Goal: Information Seeking & Learning: Learn about a topic

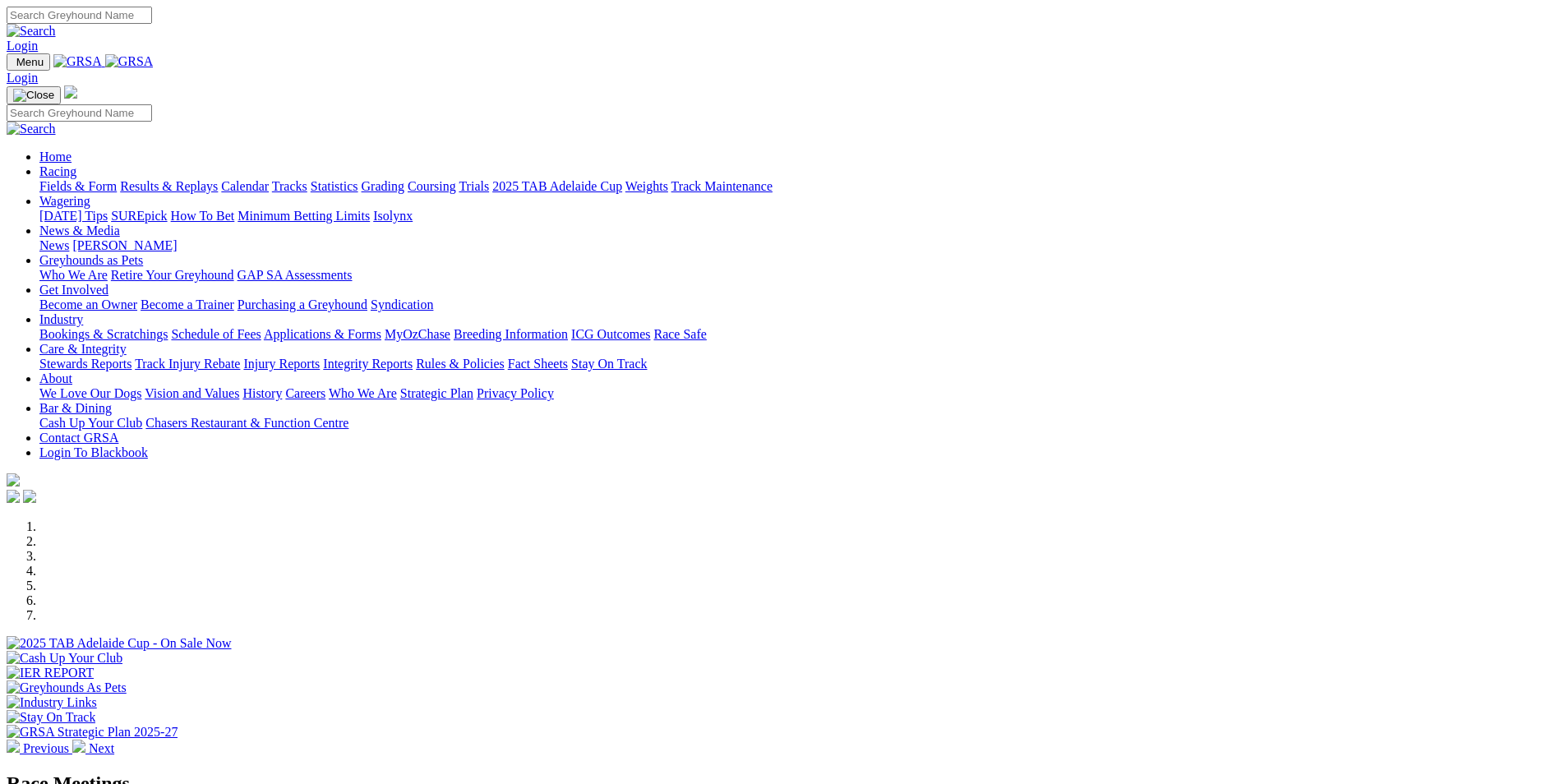
click at [218, 179] on link "Results & Replays" at bounding box center [168, 187] width 97 height 14
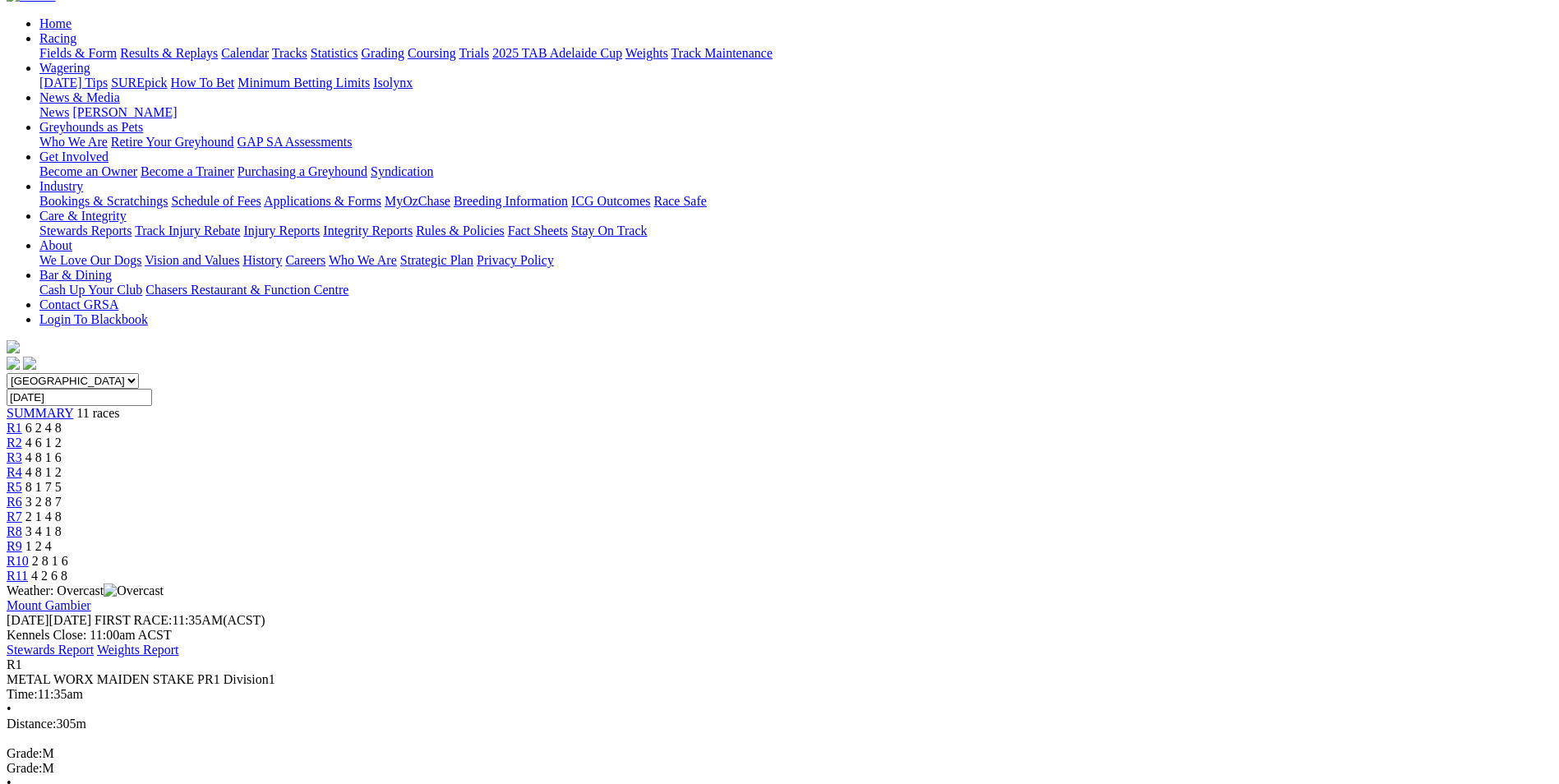
scroll to position [164, 0]
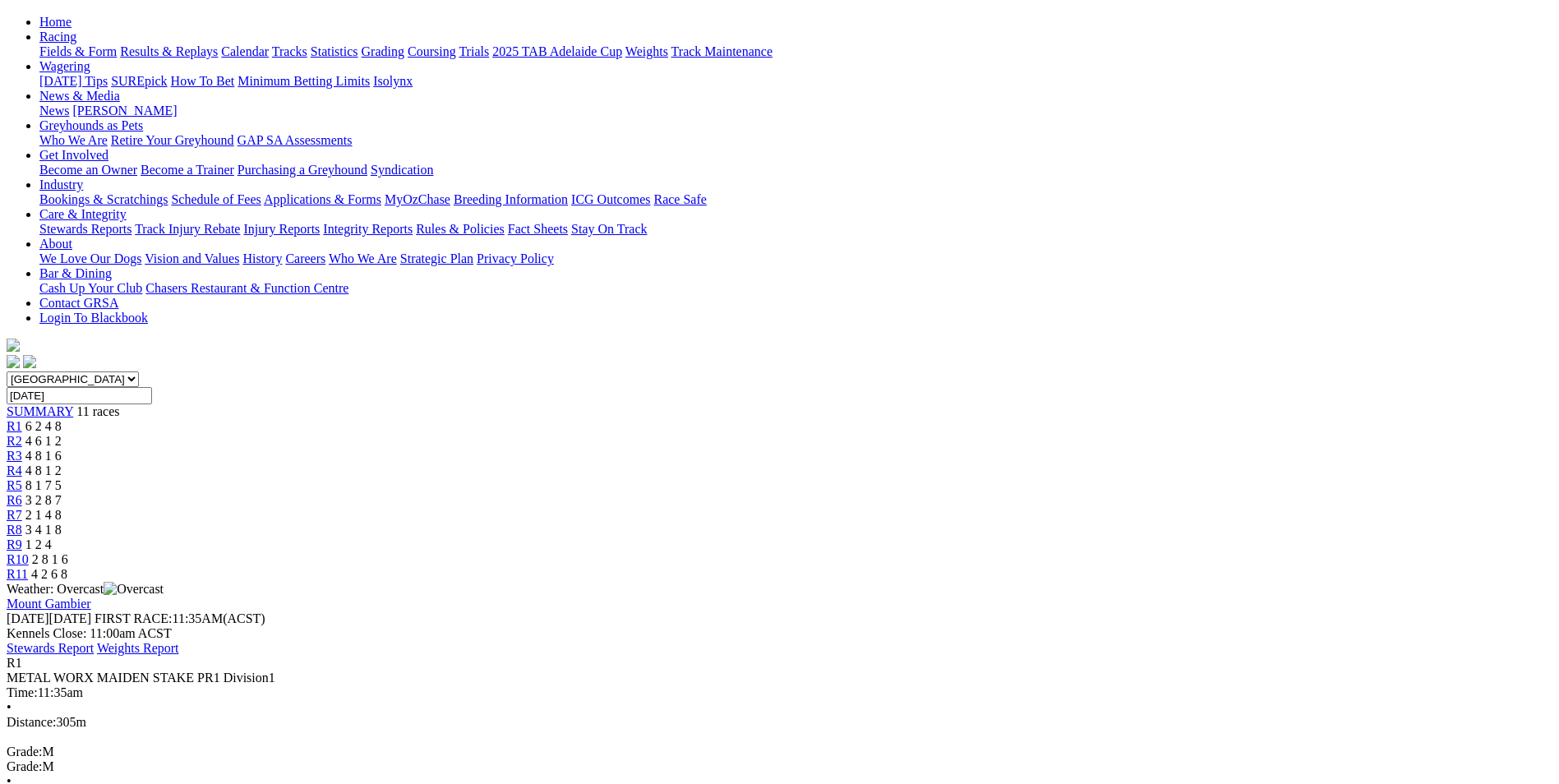
click at [22, 522] on span "R8" at bounding box center [13, 530] width 15 height 14
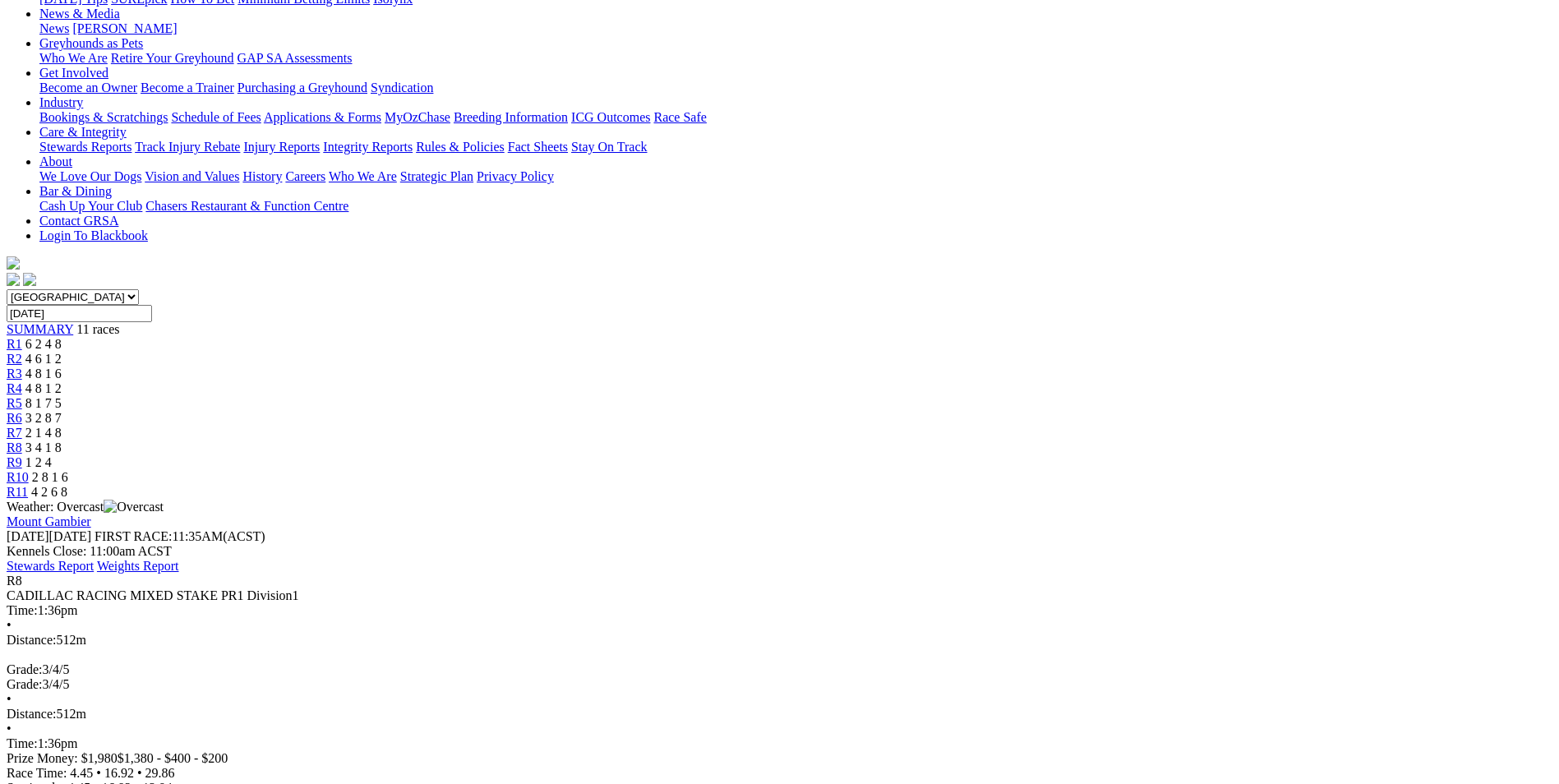
scroll to position [164, 0]
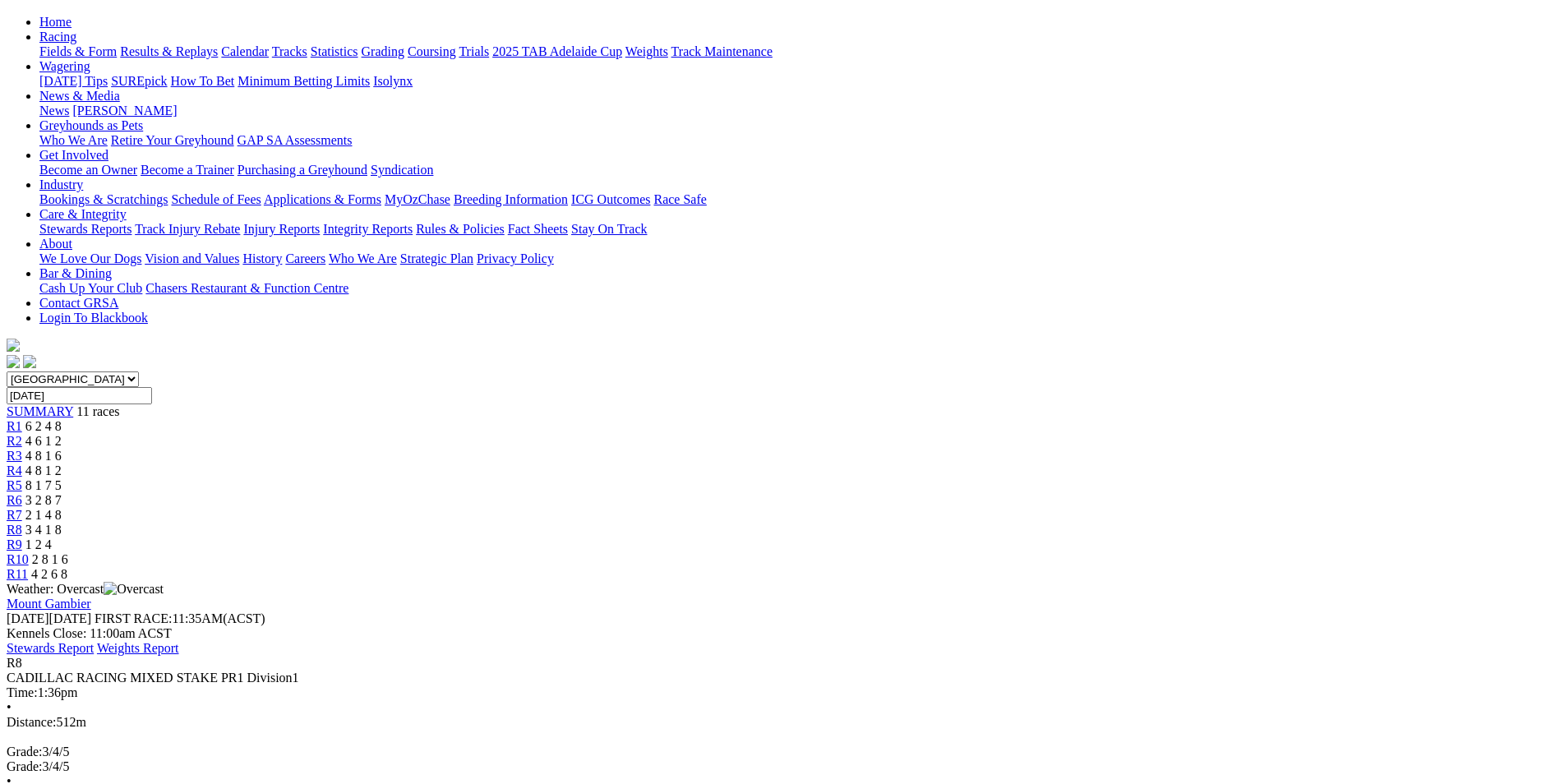
click at [28, 567] on span "R11" at bounding box center [17, 574] width 21 height 14
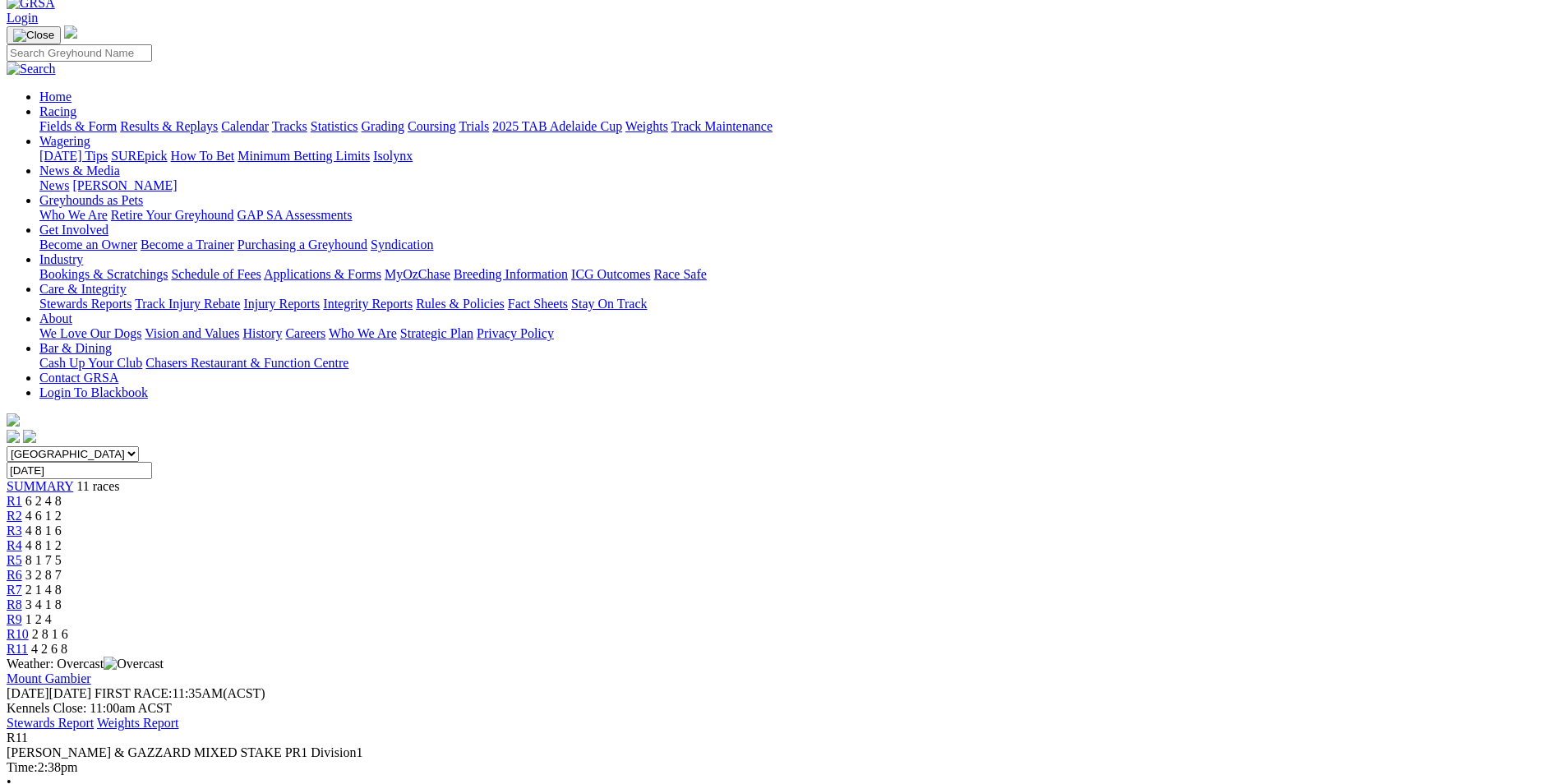
scroll to position [246, 0]
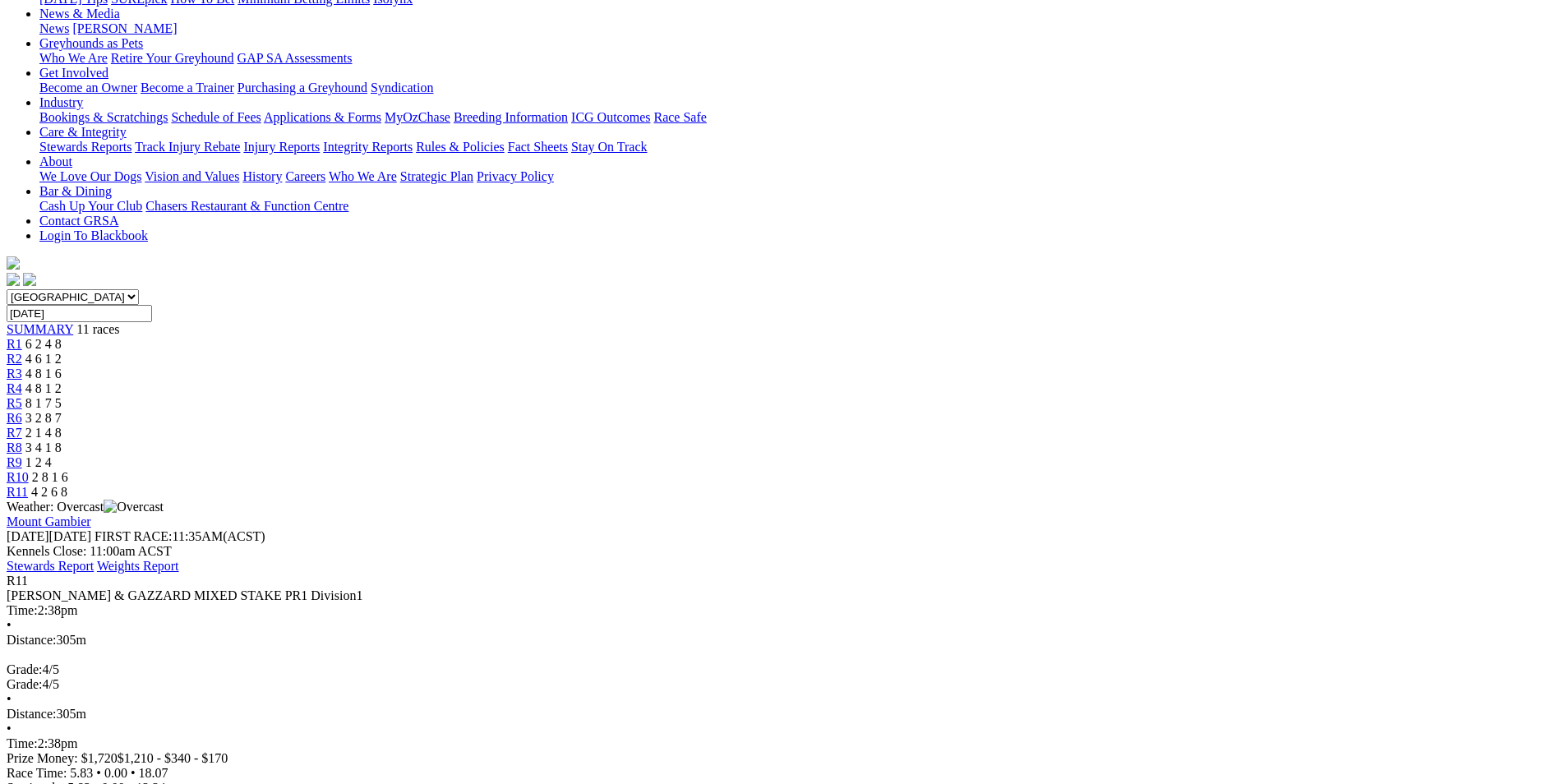
click at [1011, 440] on div "R8 3 4 1 8" at bounding box center [779, 447] width 1546 height 15
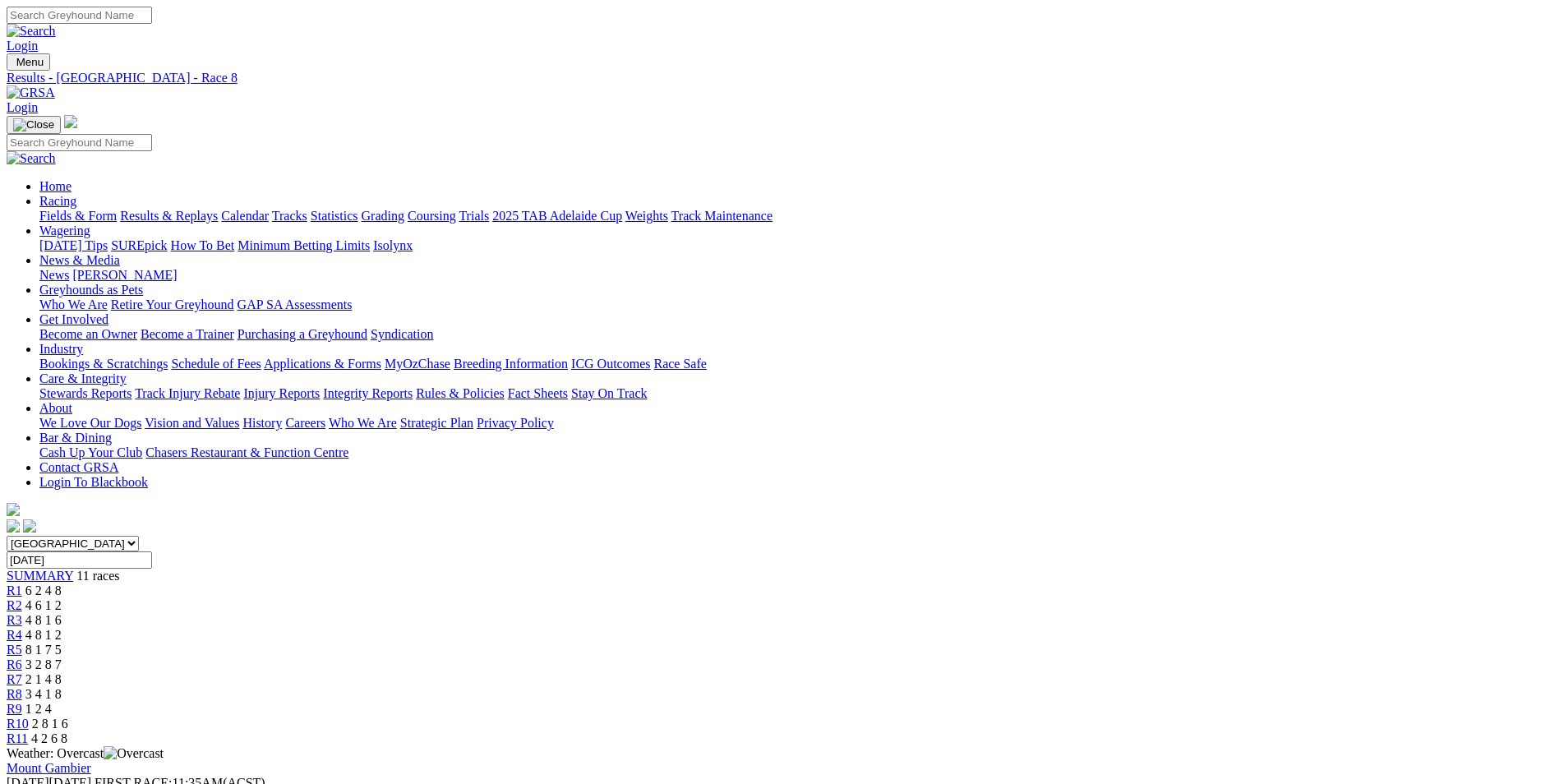
scroll to position [246, 0]
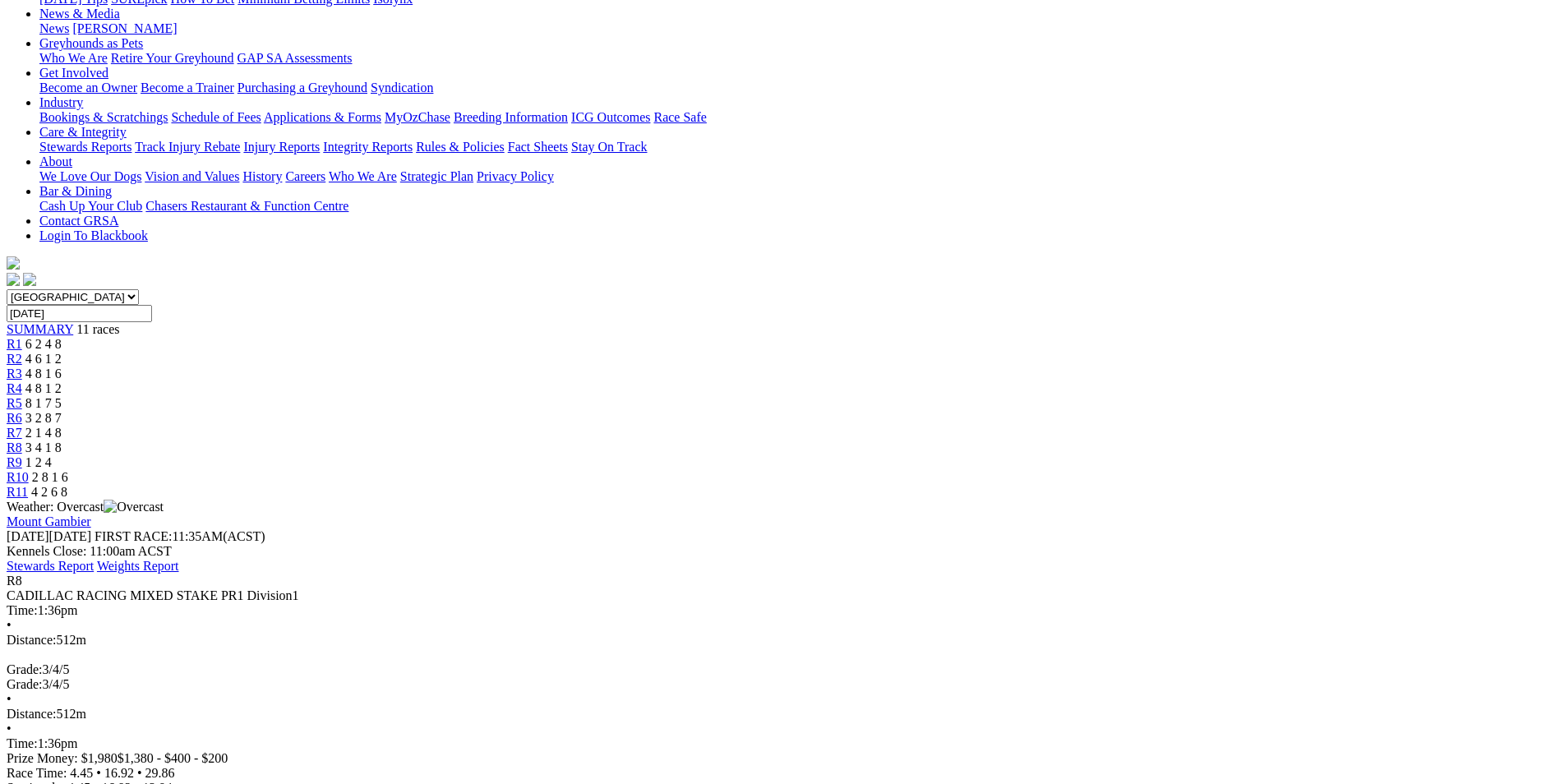
click at [28, 485] on link "R11" at bounding box center [17, 492] width 21 height 14
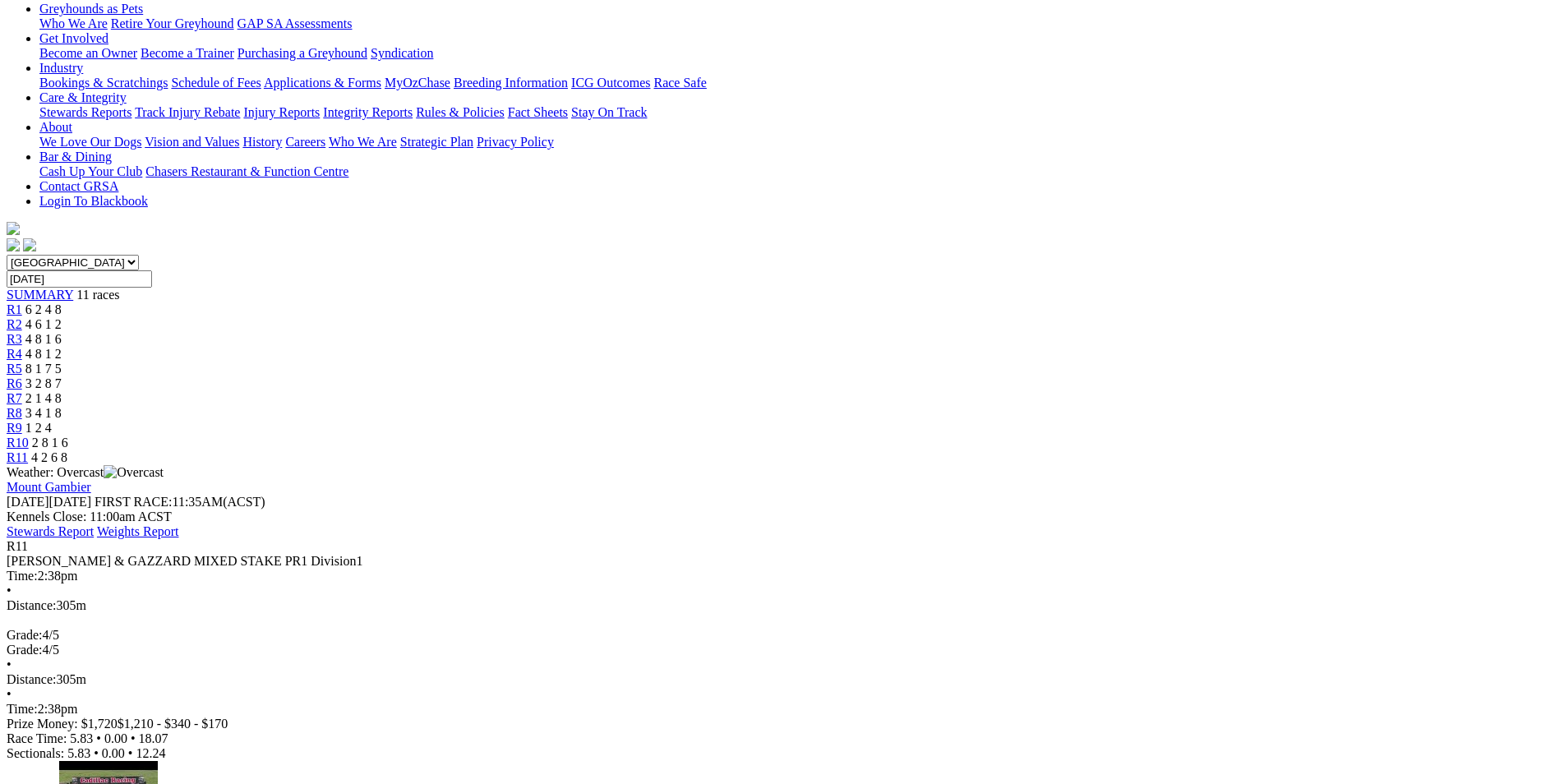
scroll to position [329, 0]
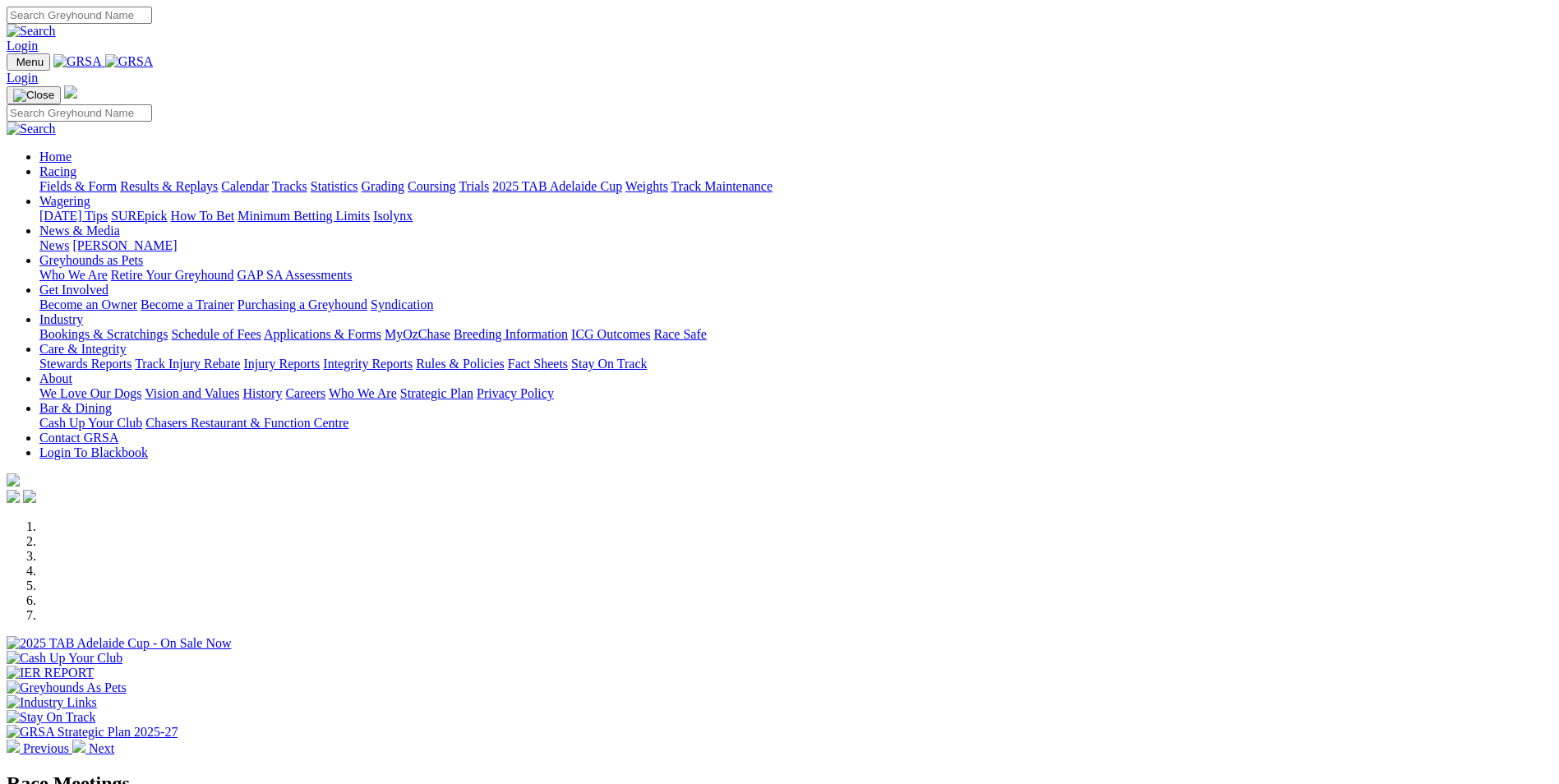
click at [269, 179] on link "Calendar" at bounding box center [244, 187] width 47 height 14
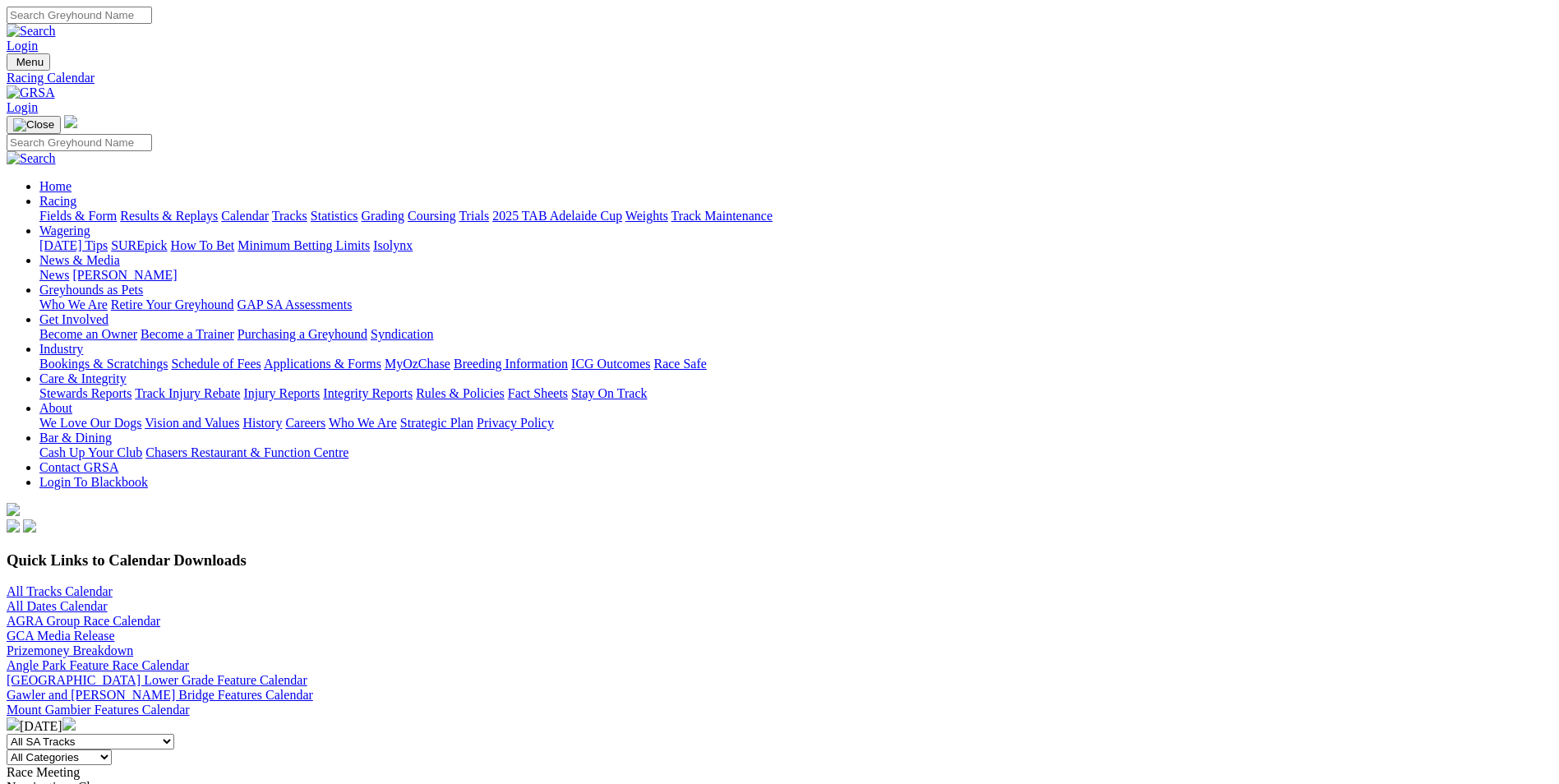
click at [76, 717] on img at bounding box center [69, 723] width 13 height 13
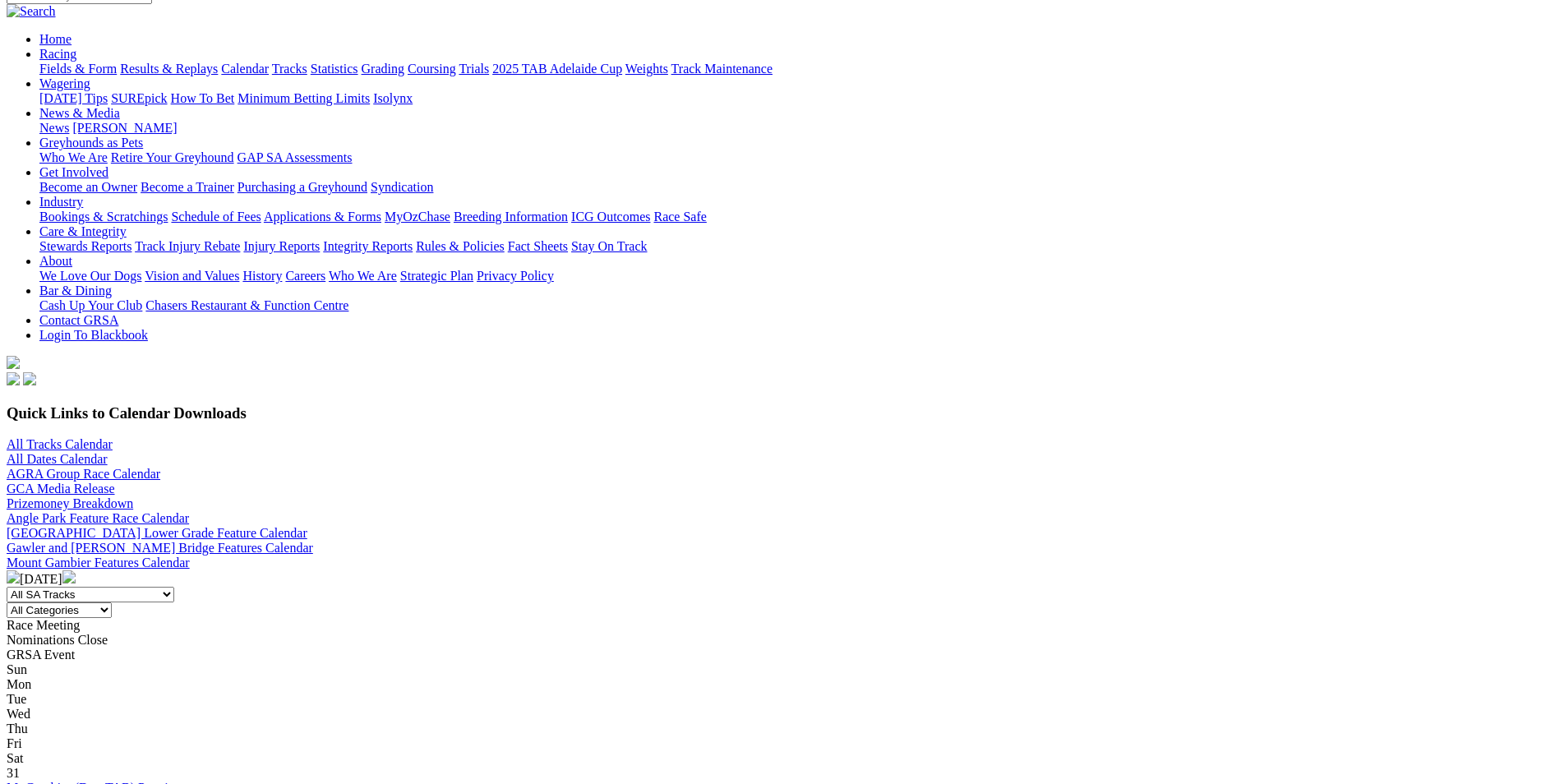
scroll to position [246, 0]
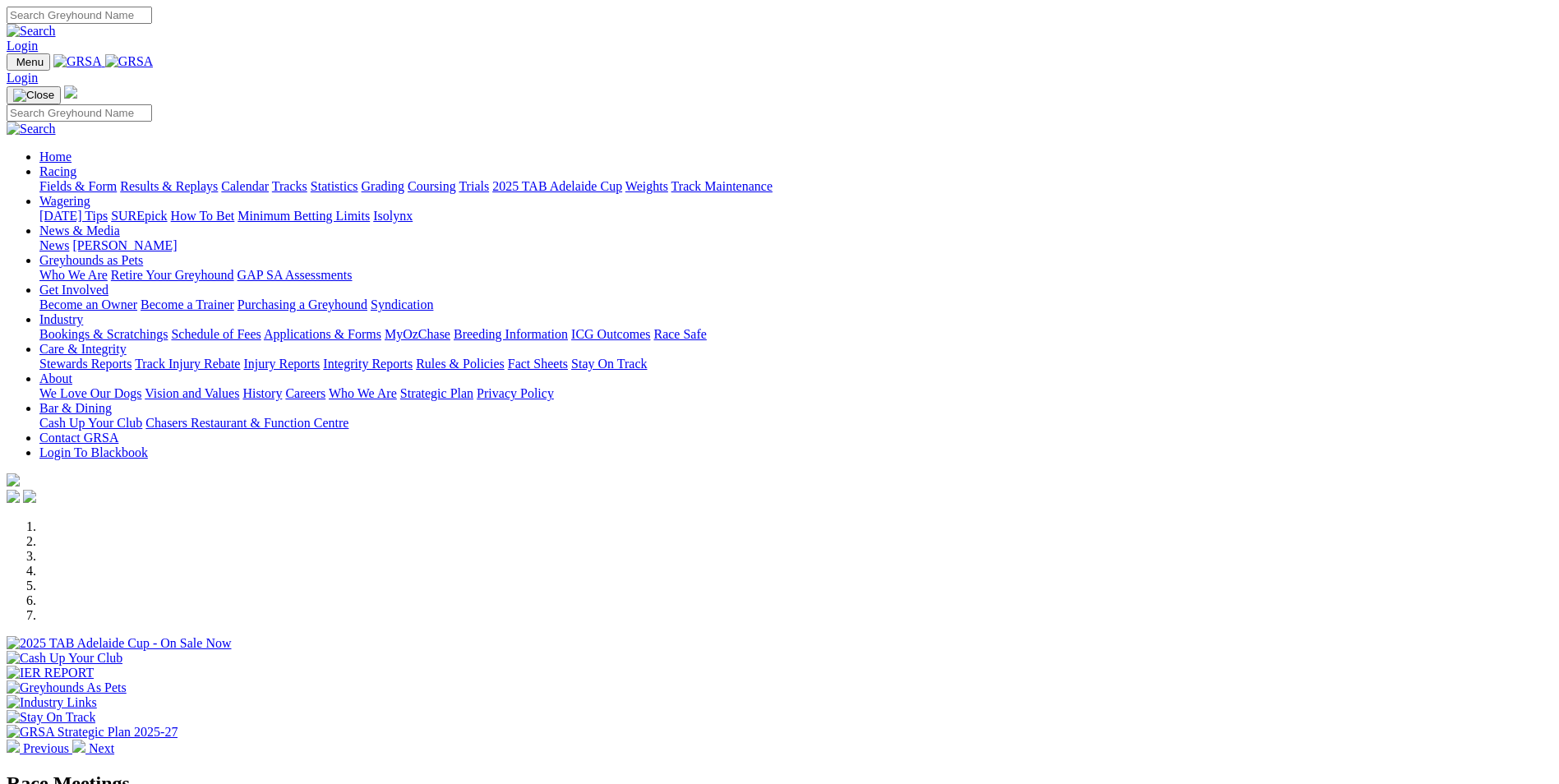
click at [77, 164] on link "Racing" at bounding box center [57, 171] width 37 height 14
click at [218, 179] on link "Results & Replays" at bounding box center [168, 187] width 97 height 14
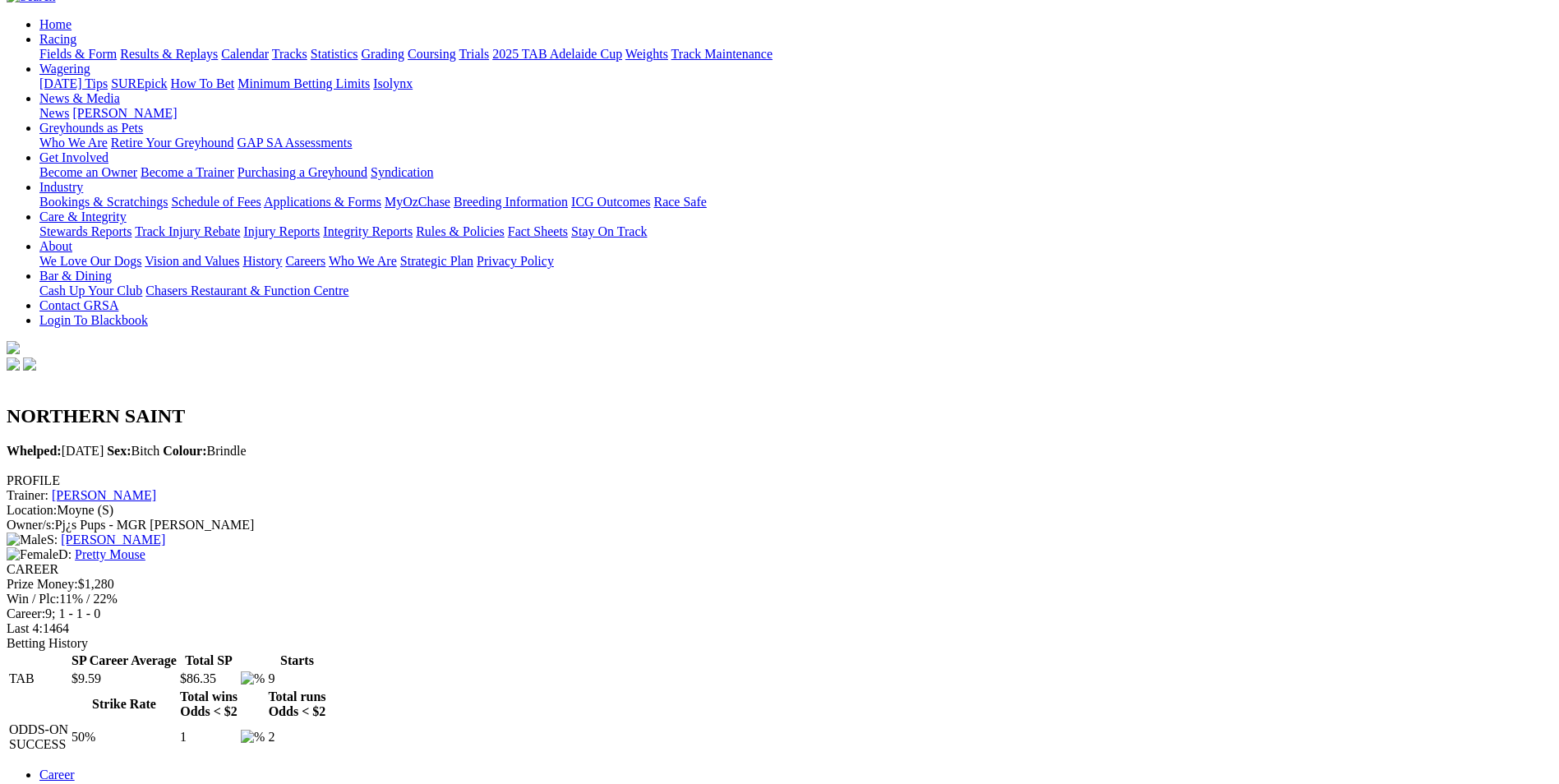
scroll to position [164, 0]
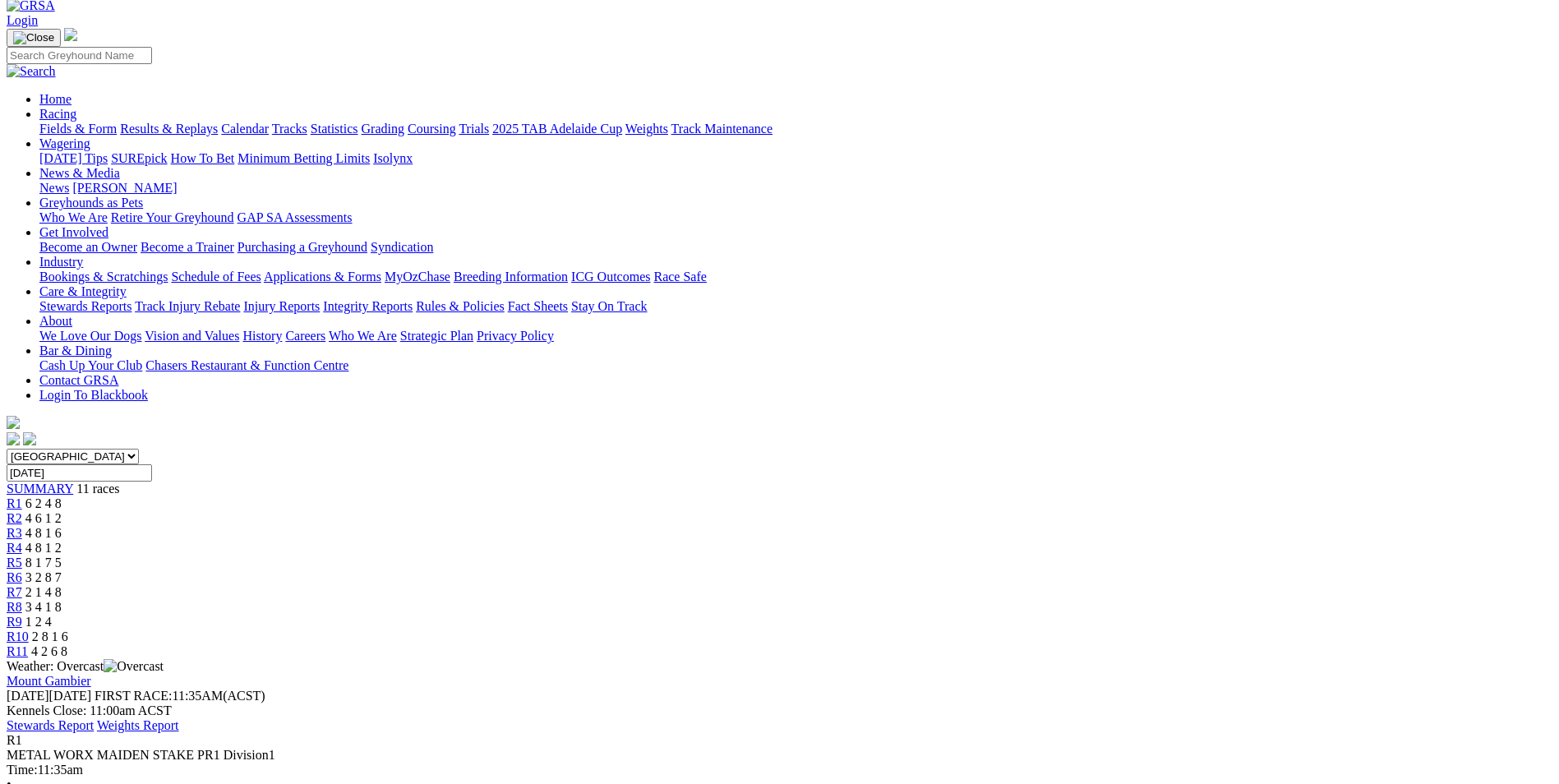
scroll to position [82, 0]
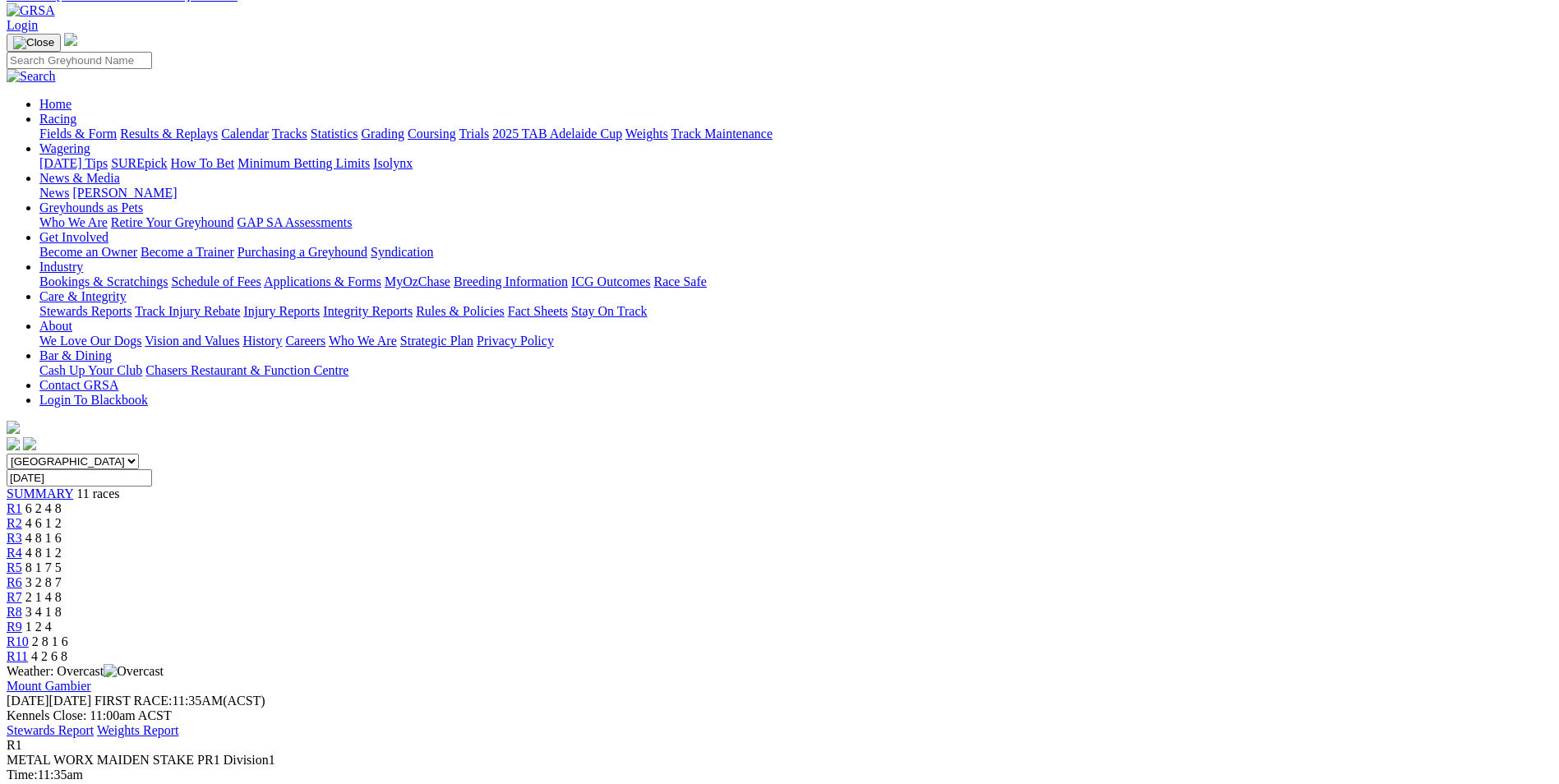
click at [22, 516] on link "R2" at bounding box center [13, 523] width 15 height 14
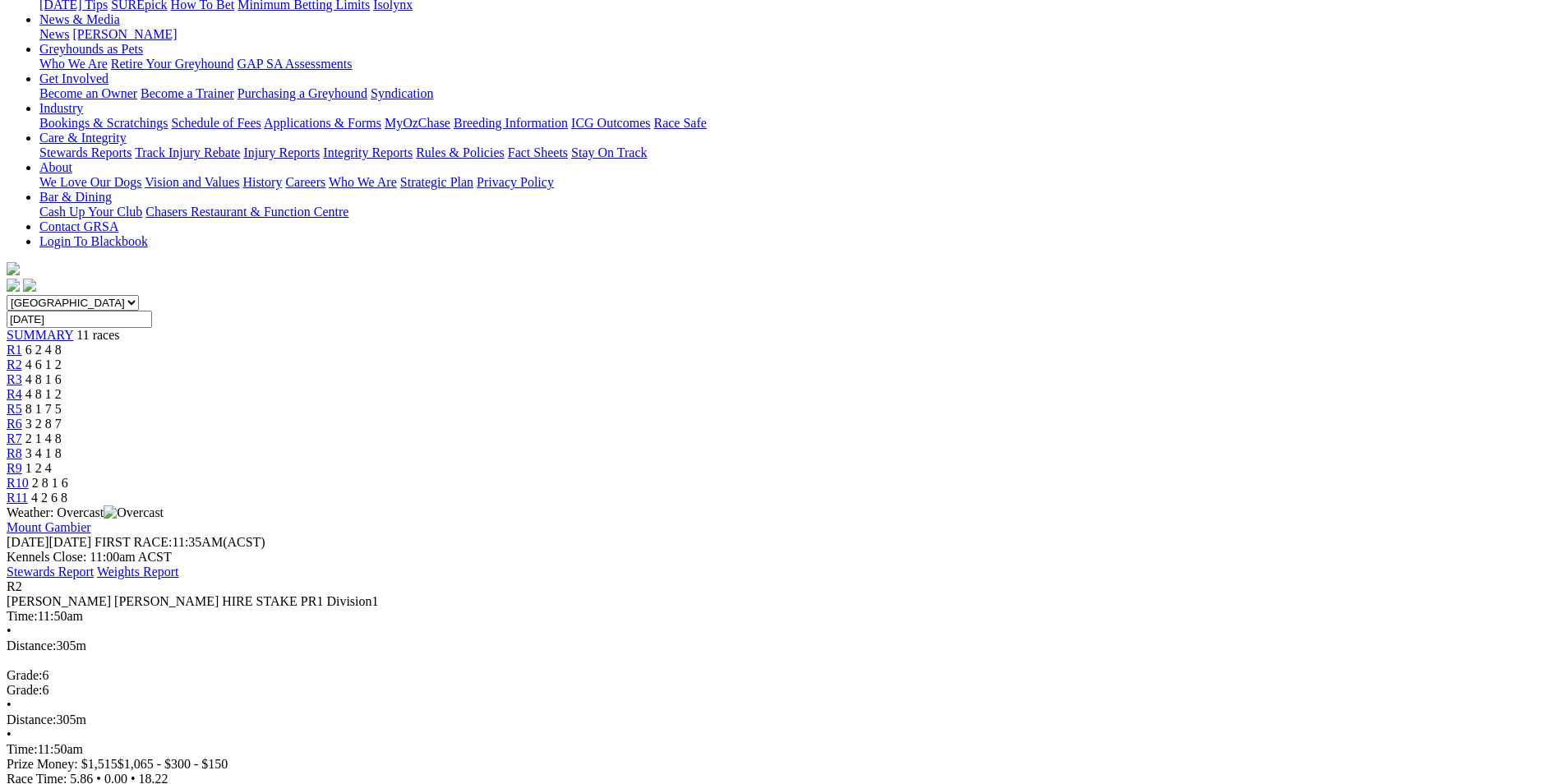
scroll to position [246, 0]
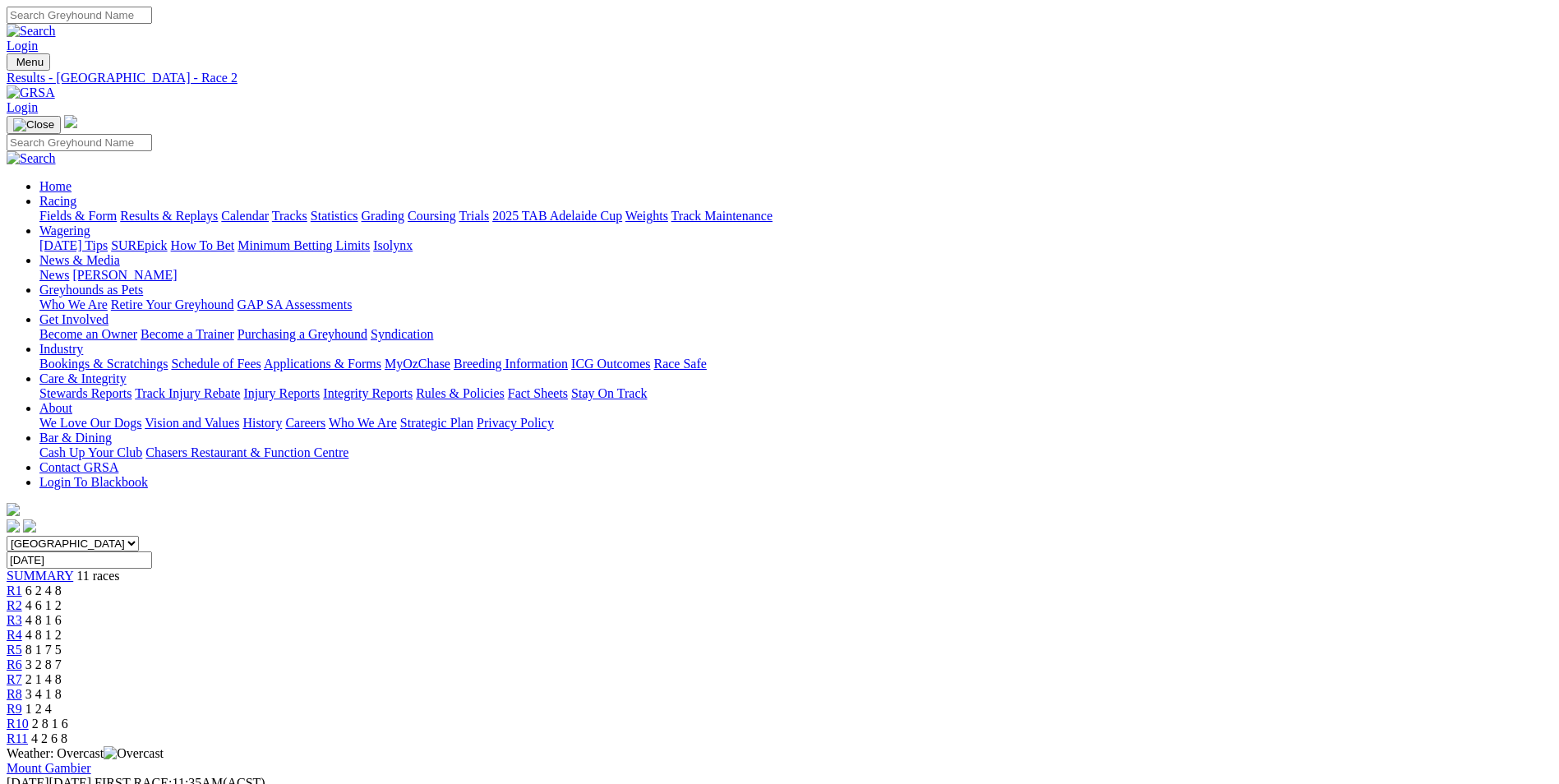
click at [22, 583] on span "R1" at bounding box center [13, 590] width 15 height 14
click at [22, 613] on span "R3" at bounding box center [13, 620] width 15 height 14
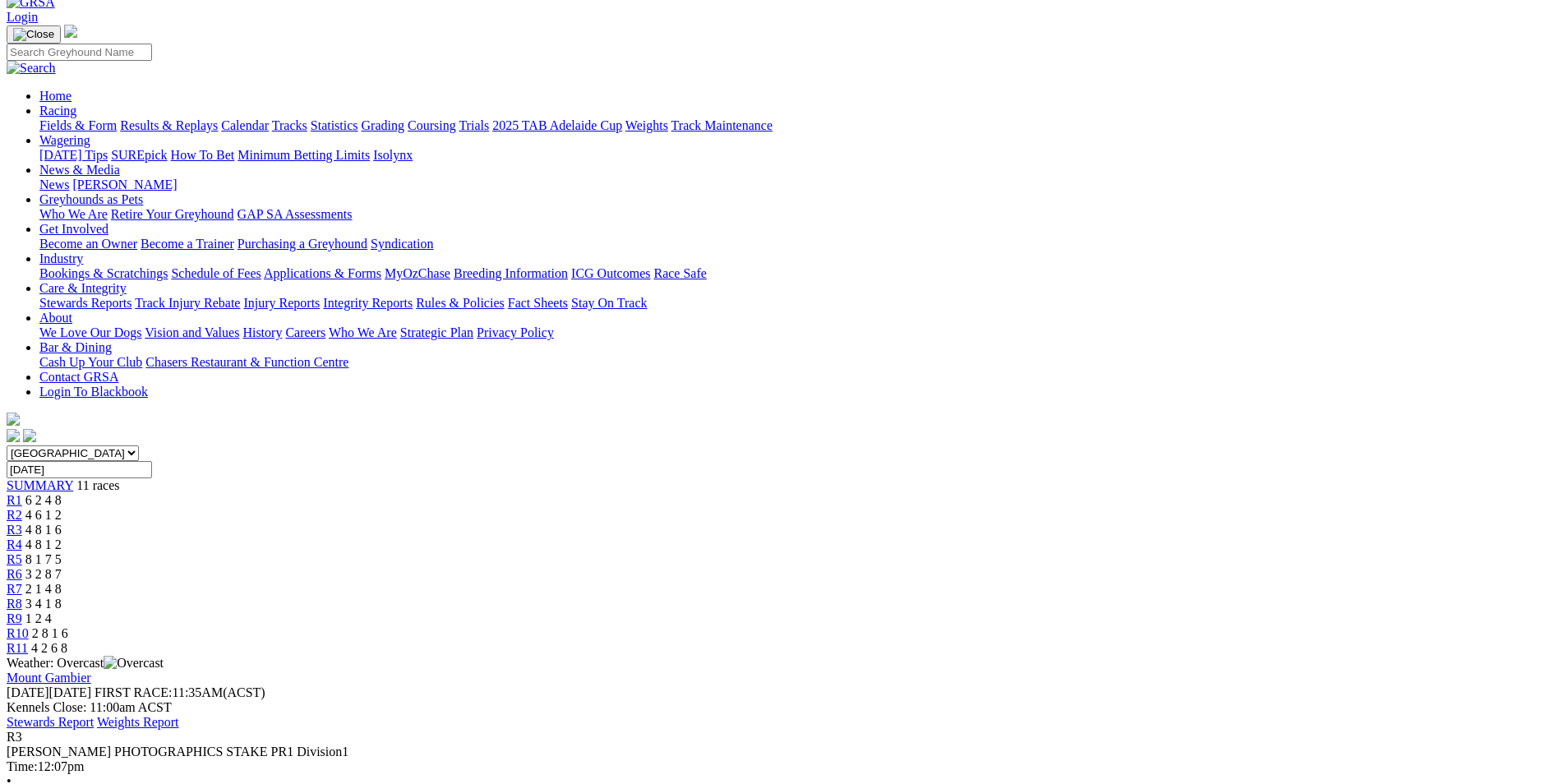
scroll to position [329, 0]
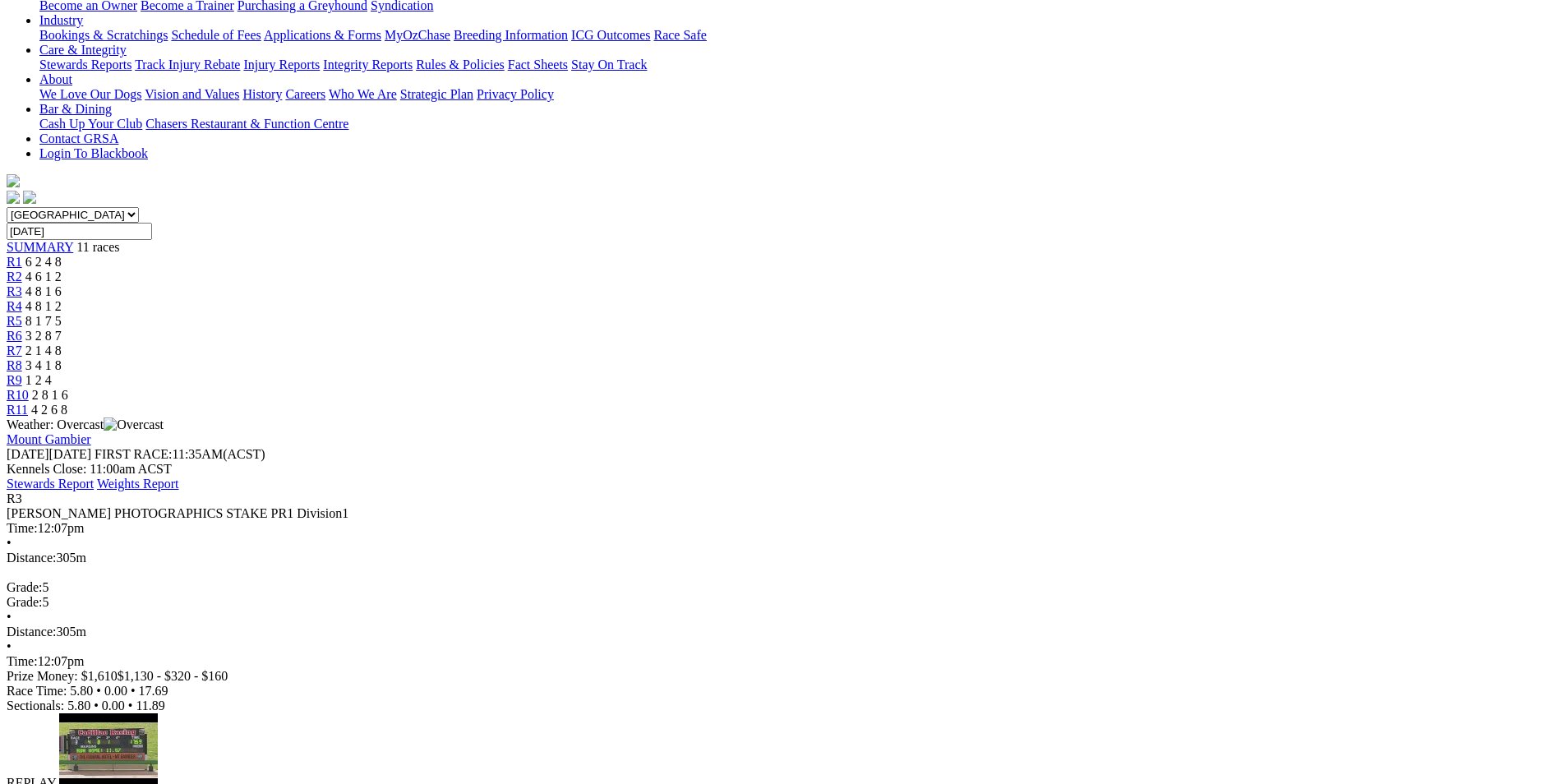
click at [96, 783] on img at bounding box center [77, 797] width 36 height 15
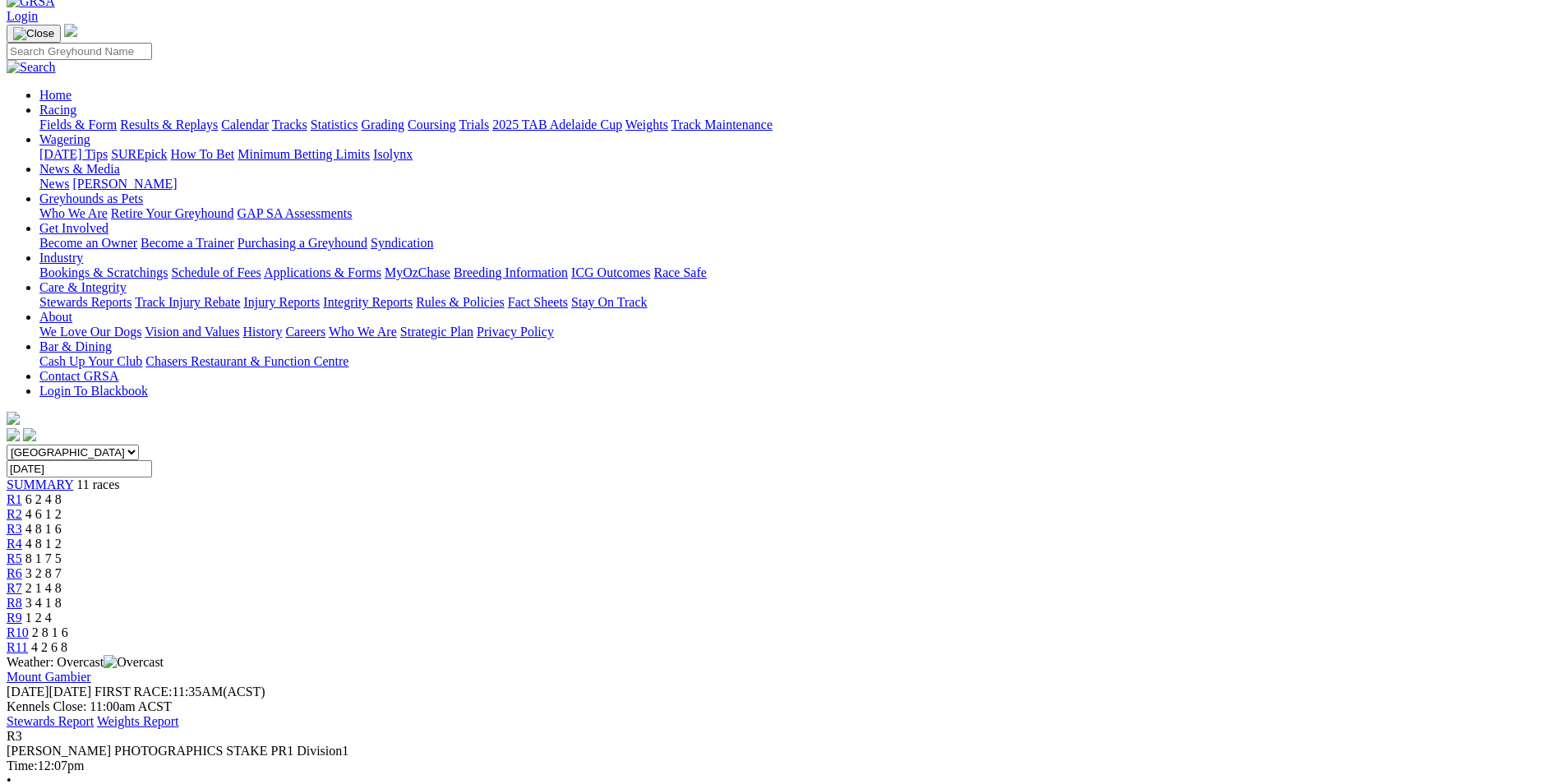
scroll to position [82, 0]
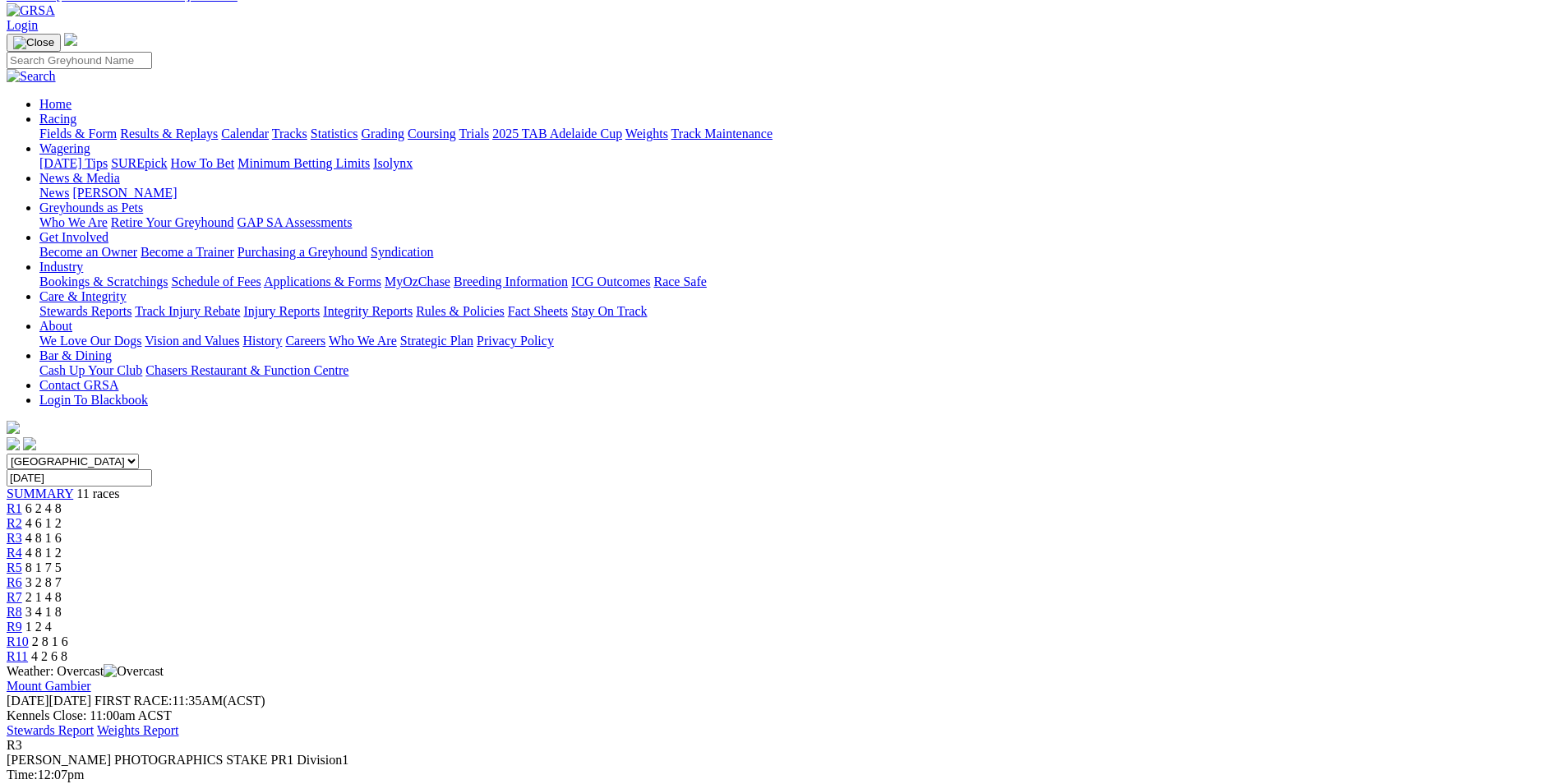
click at [22, 546] on link "R4" at bounding box center [13, 553] width 15 height 14
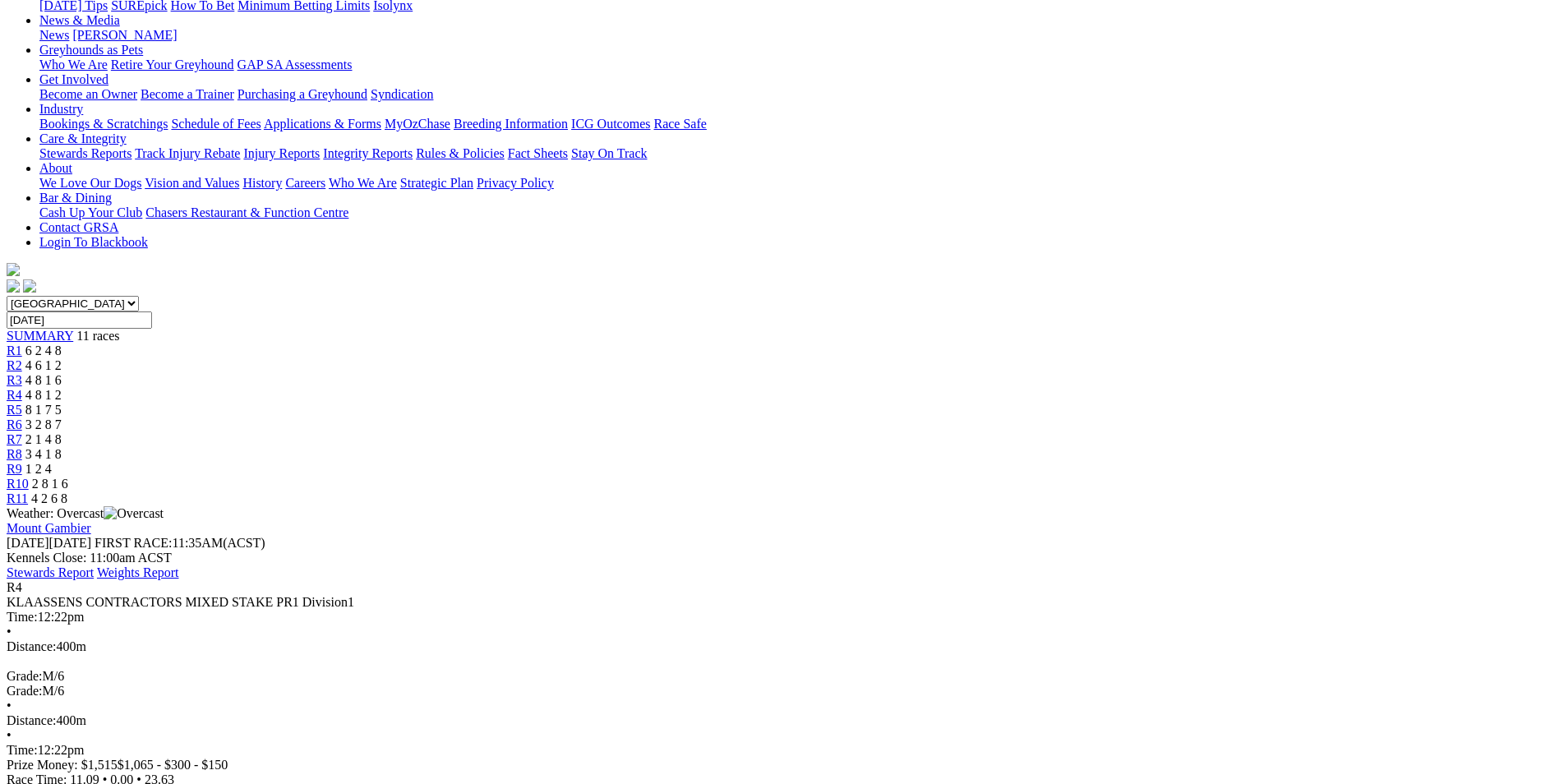
scroll to position [246, 0]
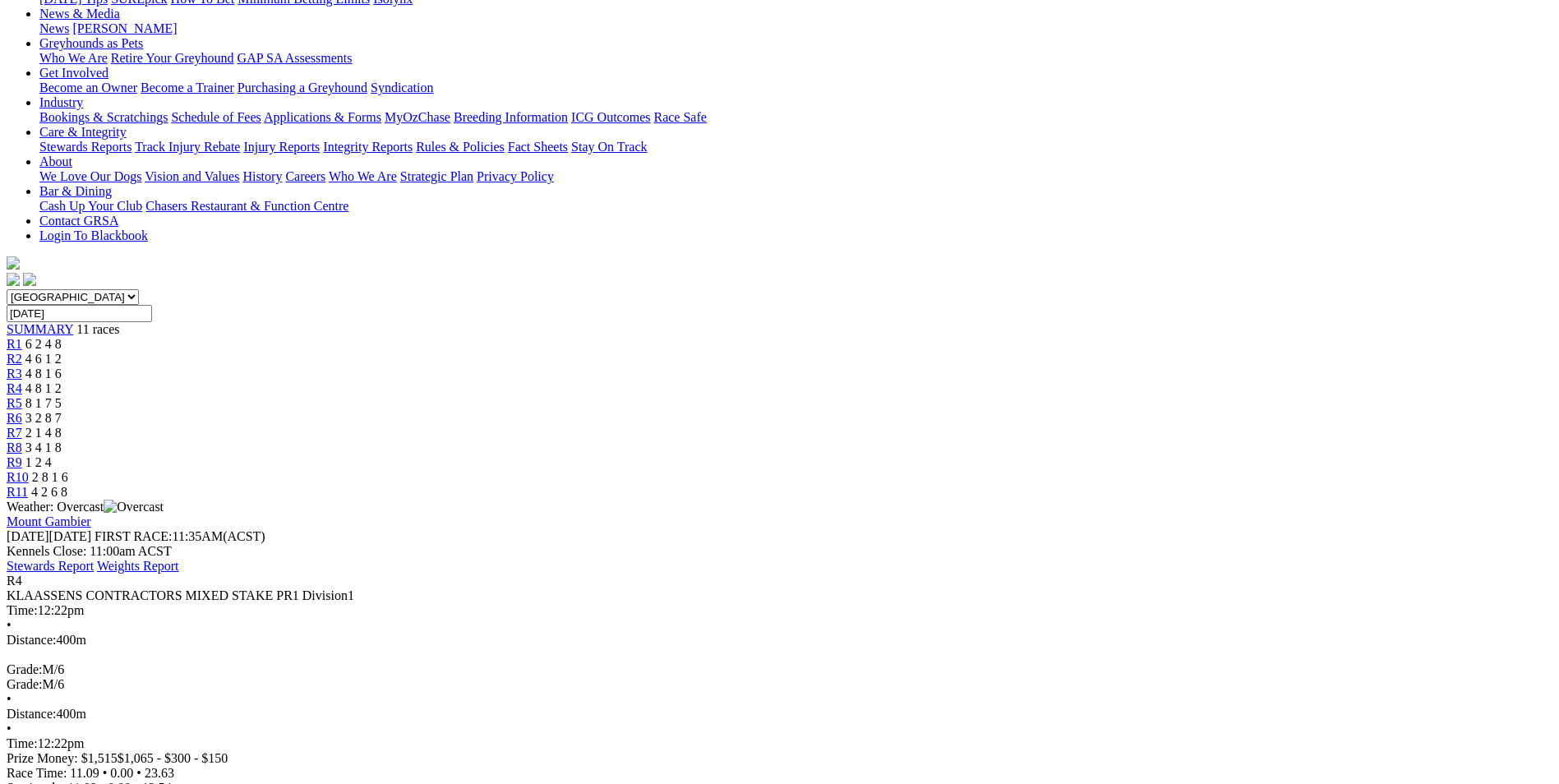
click at [22, 396] on span "R5" at bounding box center [13, 403] width 15 height 14
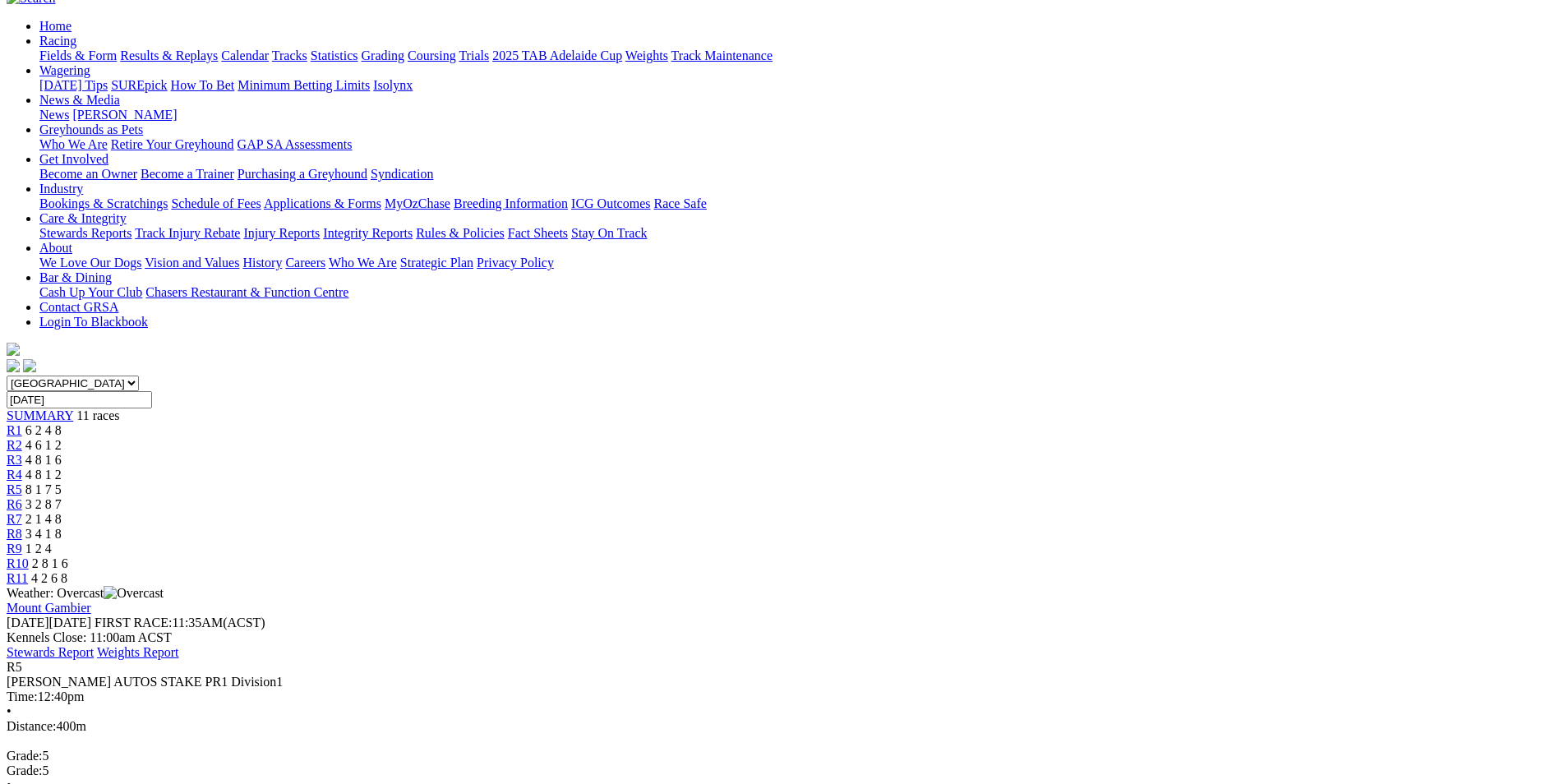
scroll to position [164, 0]
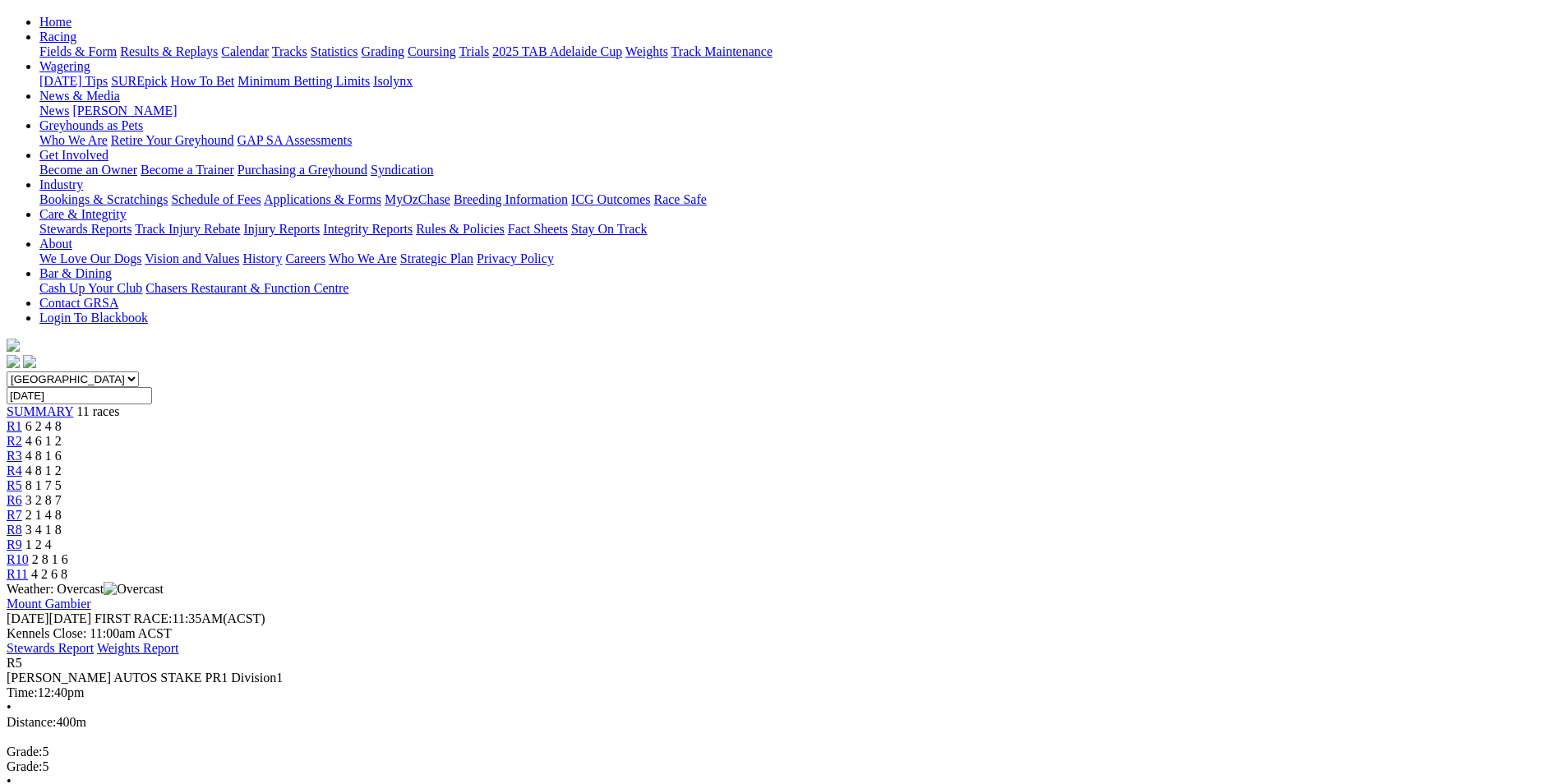
click at [22, 493] on span "R6" at bounding box center [13, 500] width 15 height 14
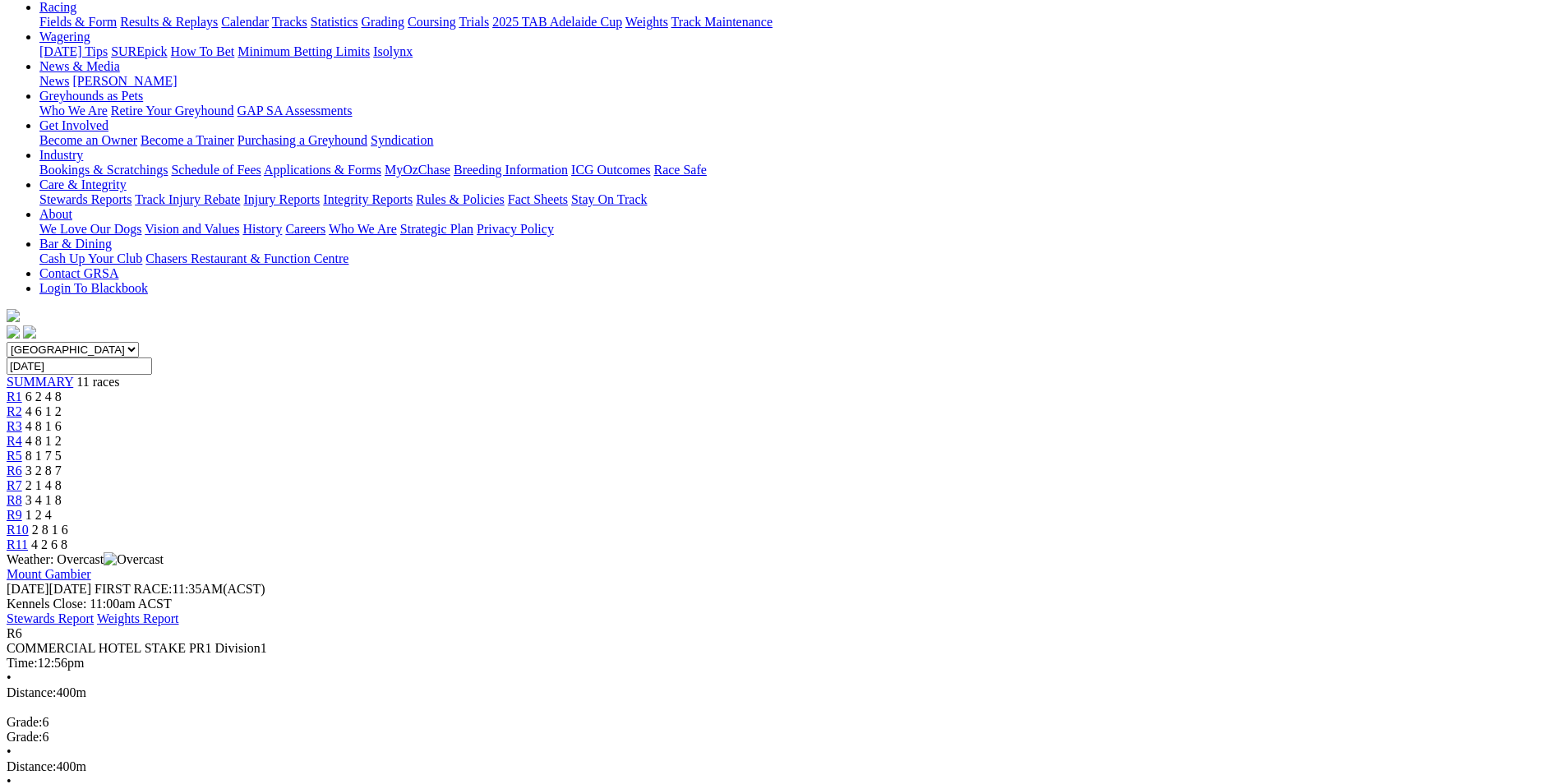
scroll to position [164, 0]
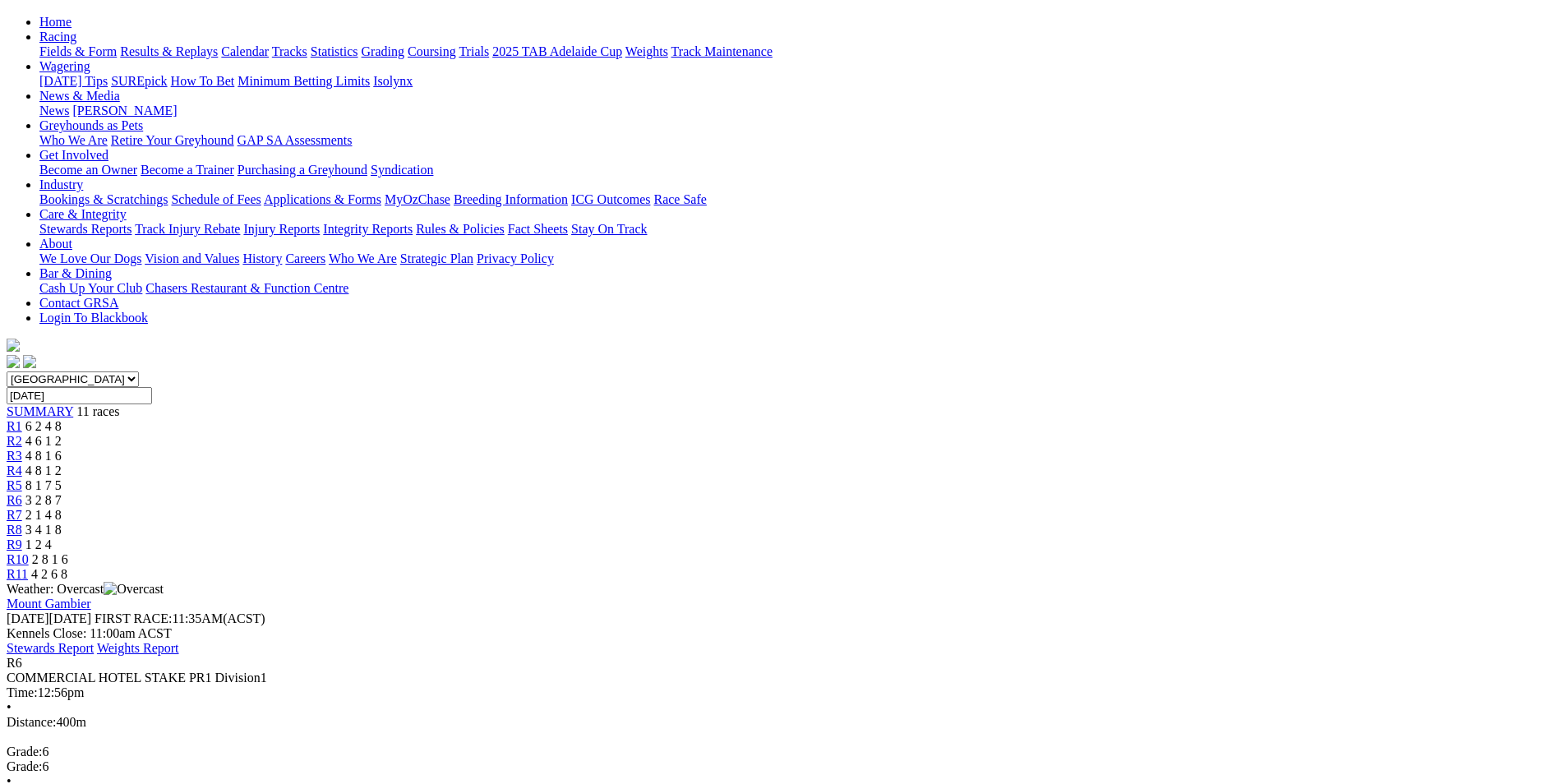
click at [22, 507] on span "R7" at bounding box center [13, 514] width 15 height 14
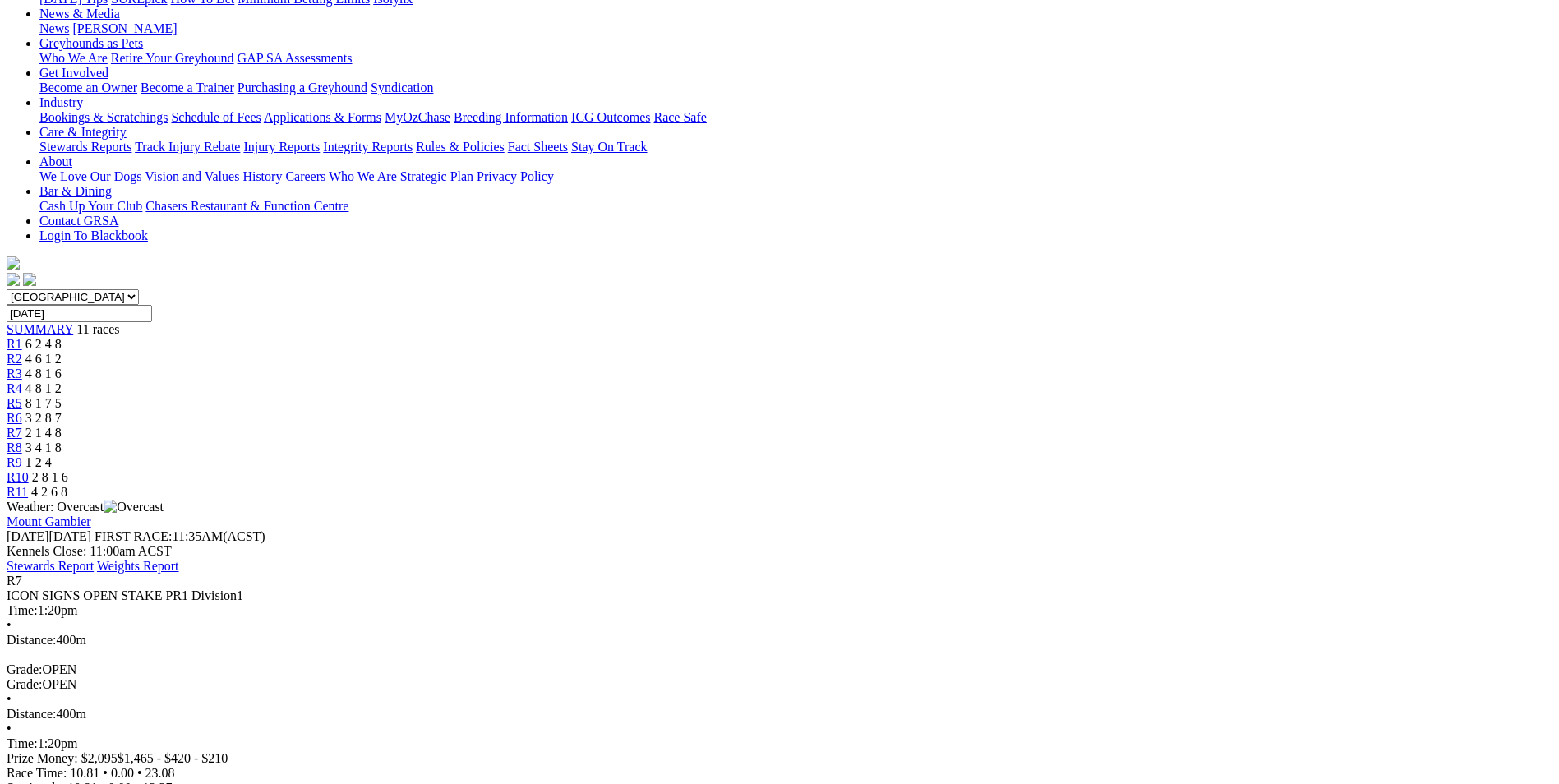
scroll to position [164, 0]
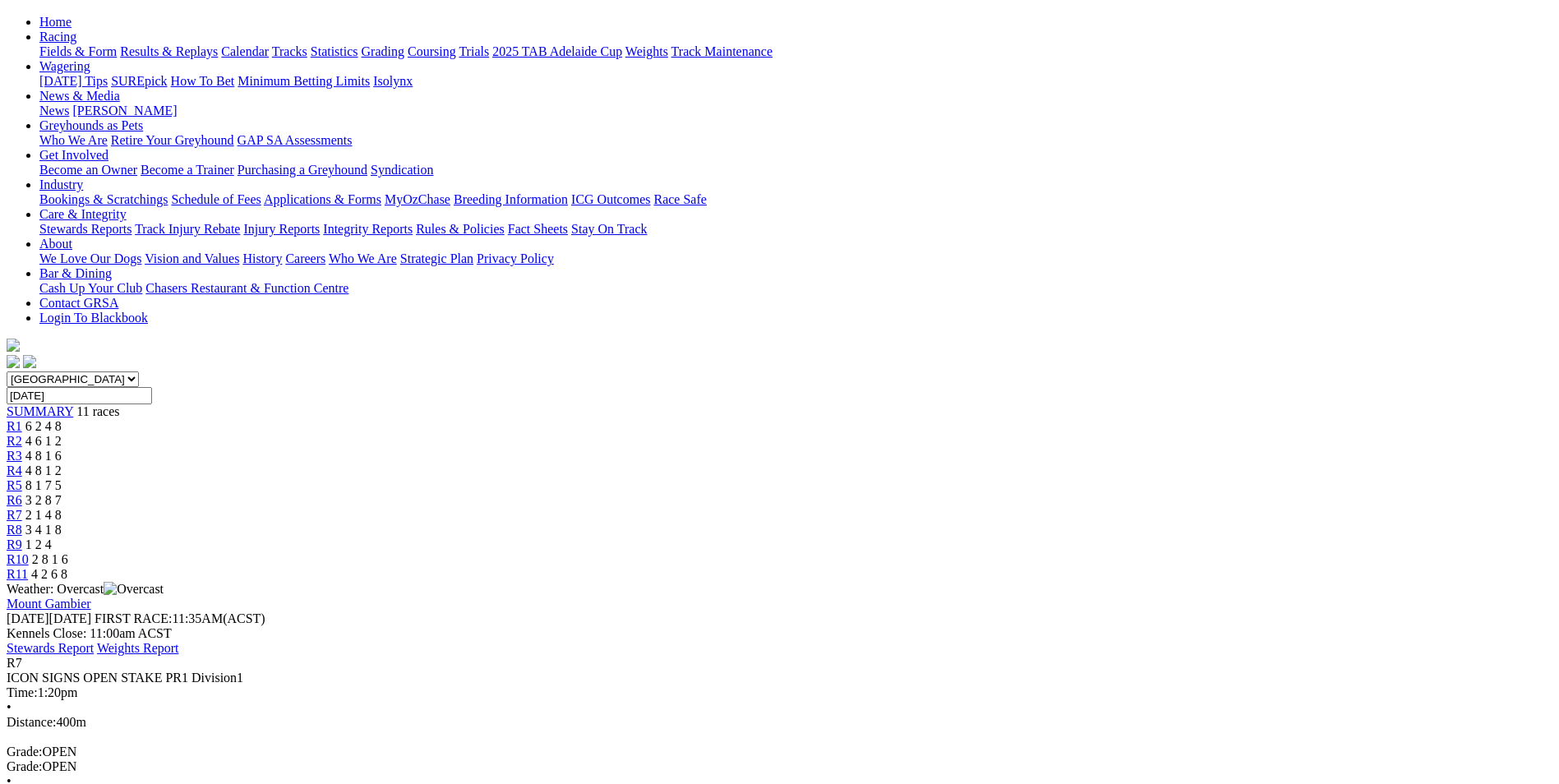
click at [22, 522] on span "R8" at bounding box center [13, 530] width 15 height 14
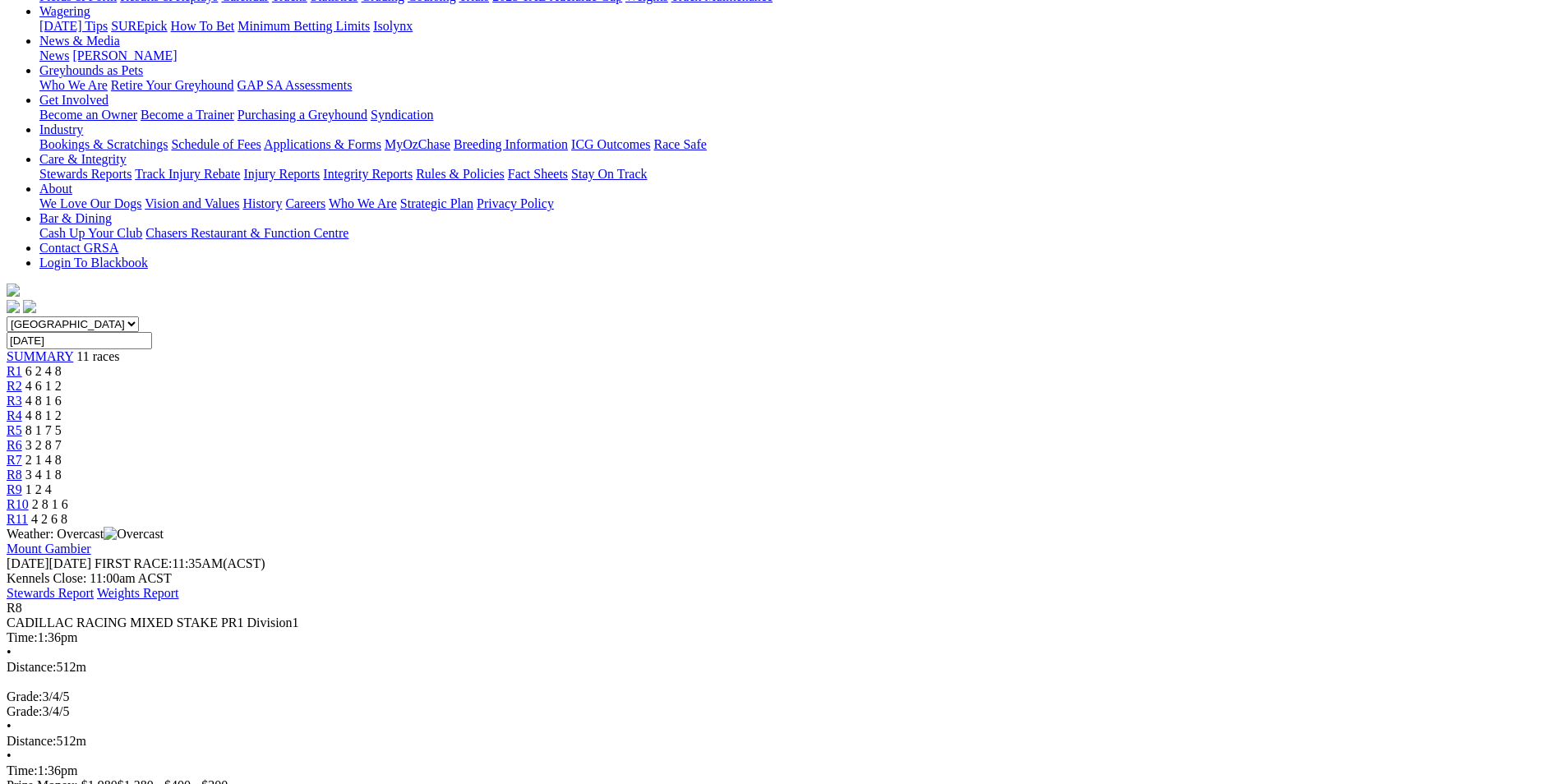
scroll to position [246, 0]
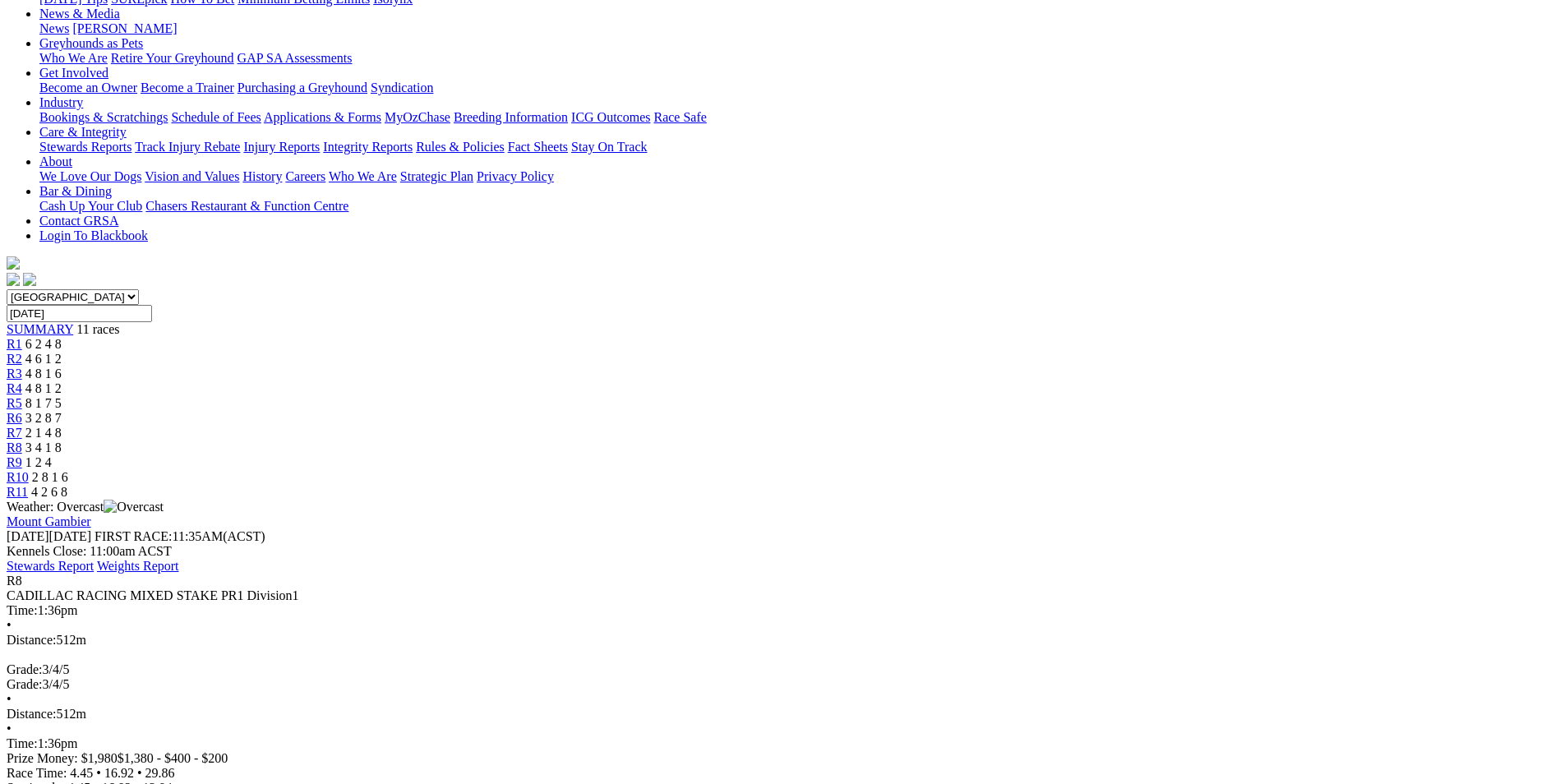
click at [1086, 455] on div "R9 1 2 4" at bounding box center [779, 463] width 1546 height 15
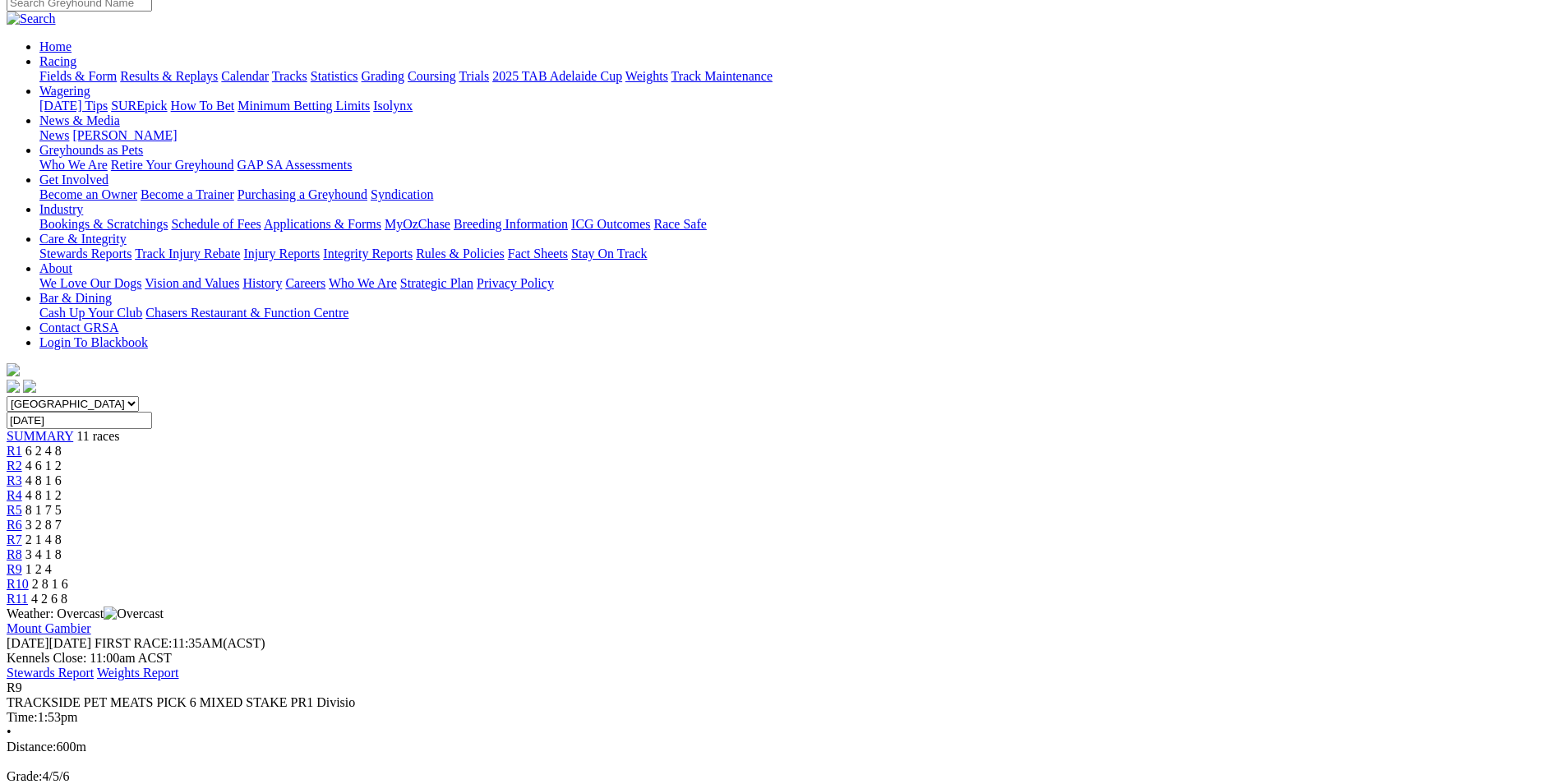
scroll to position [164, 0]
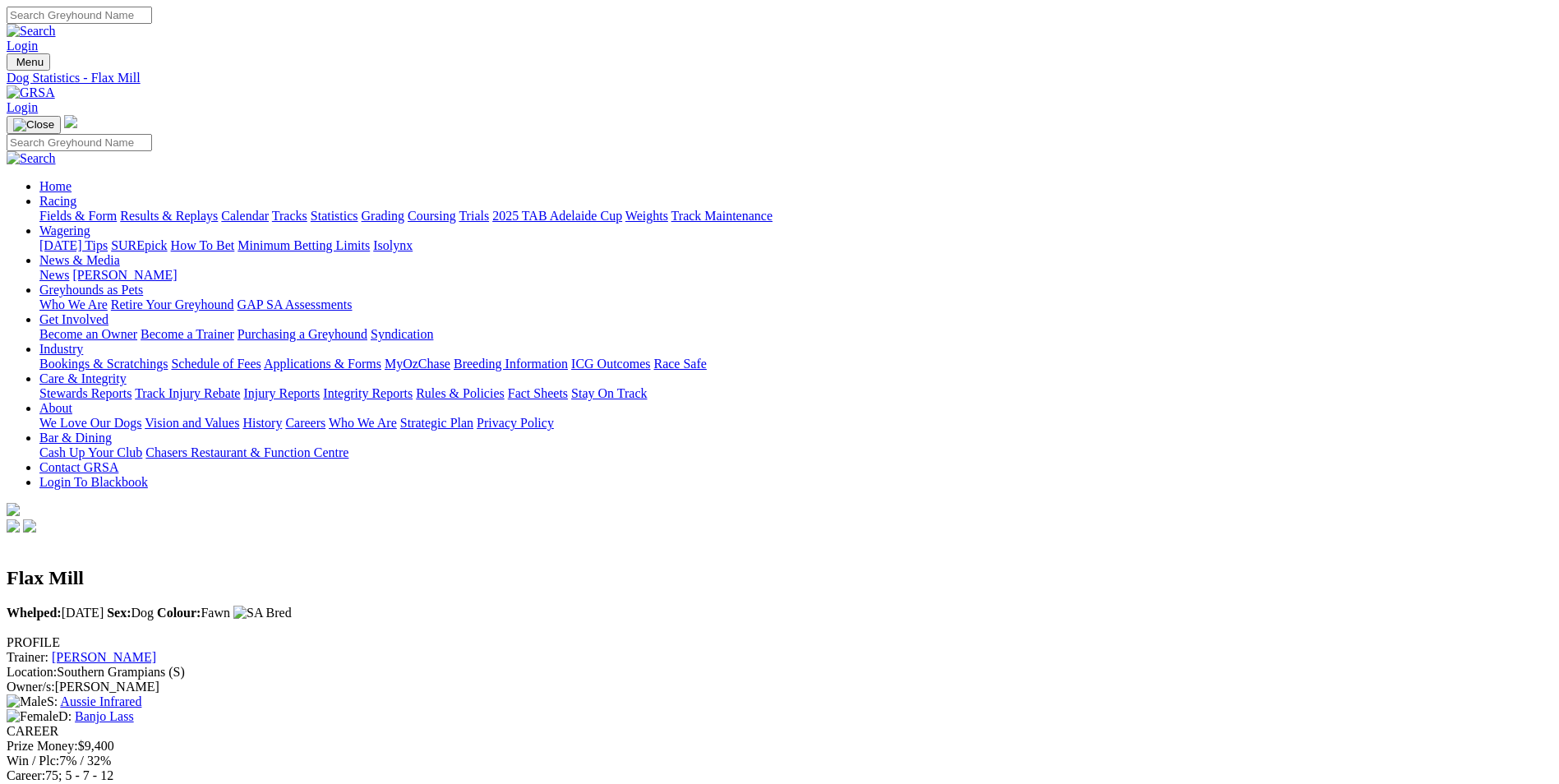
scroll to position [164, 0]
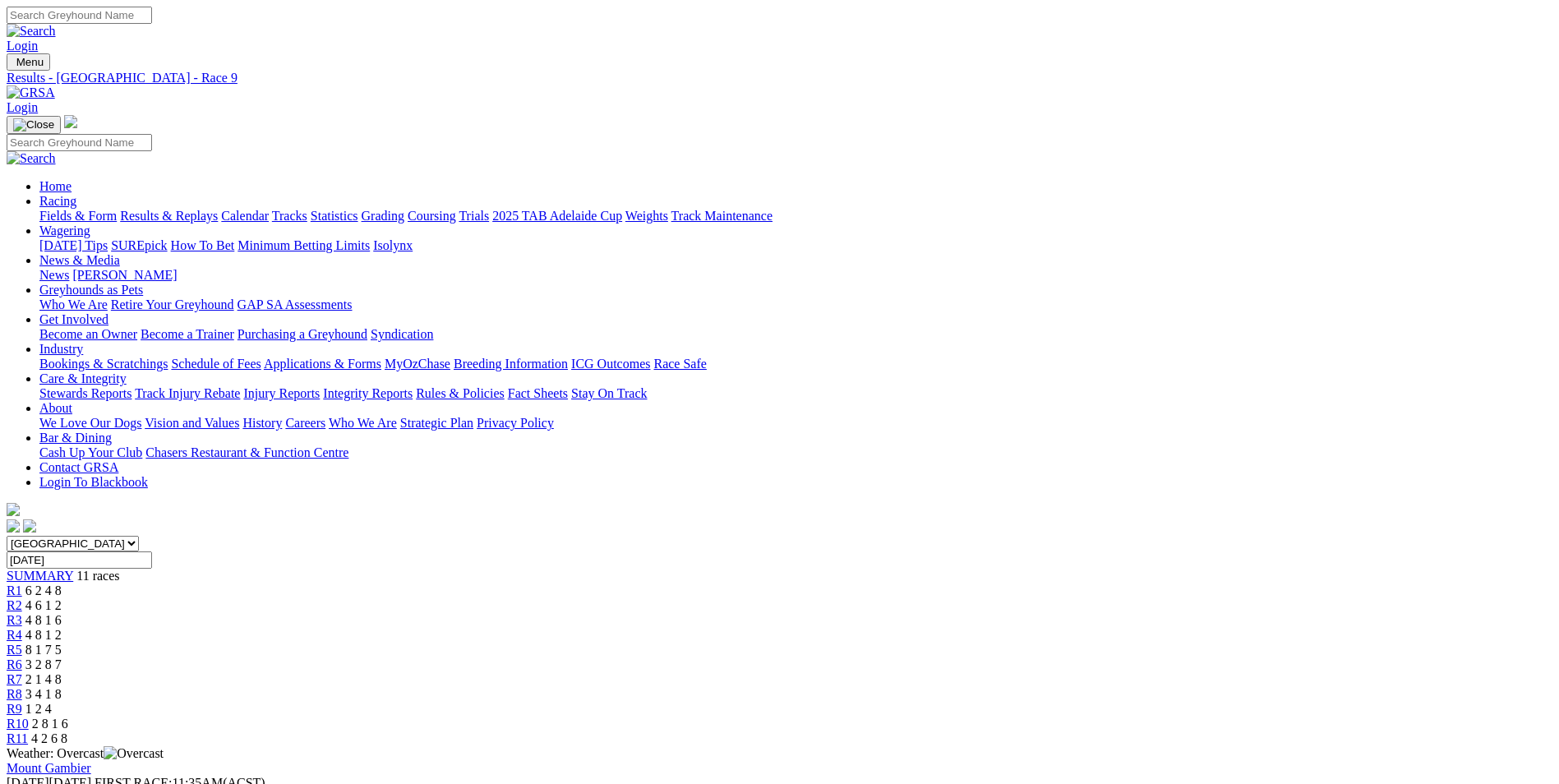
click at [29, 716] on span "R10" at bounding box center [17, 723] width 22 height 14
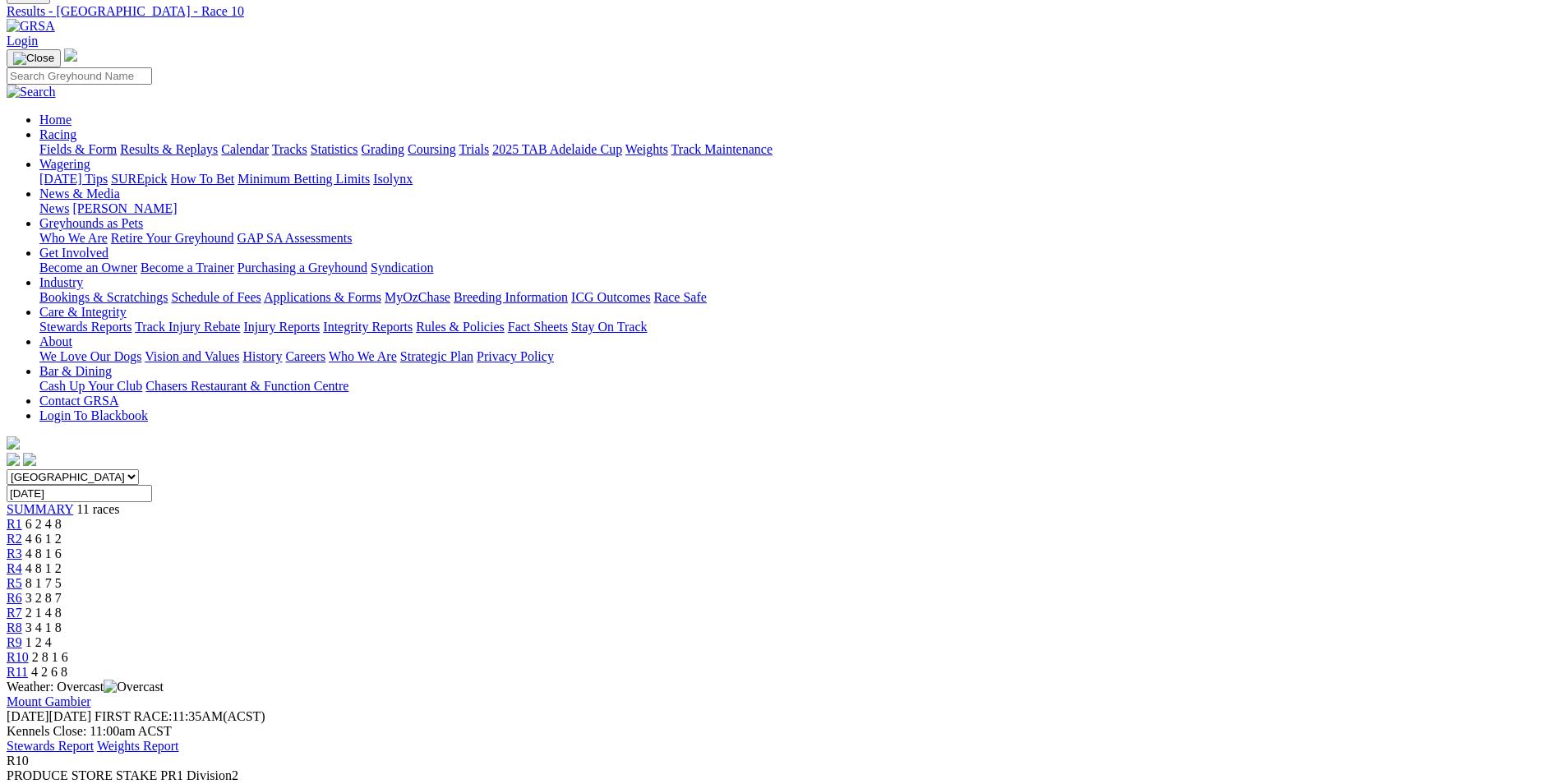
scroll to position [164, 0]
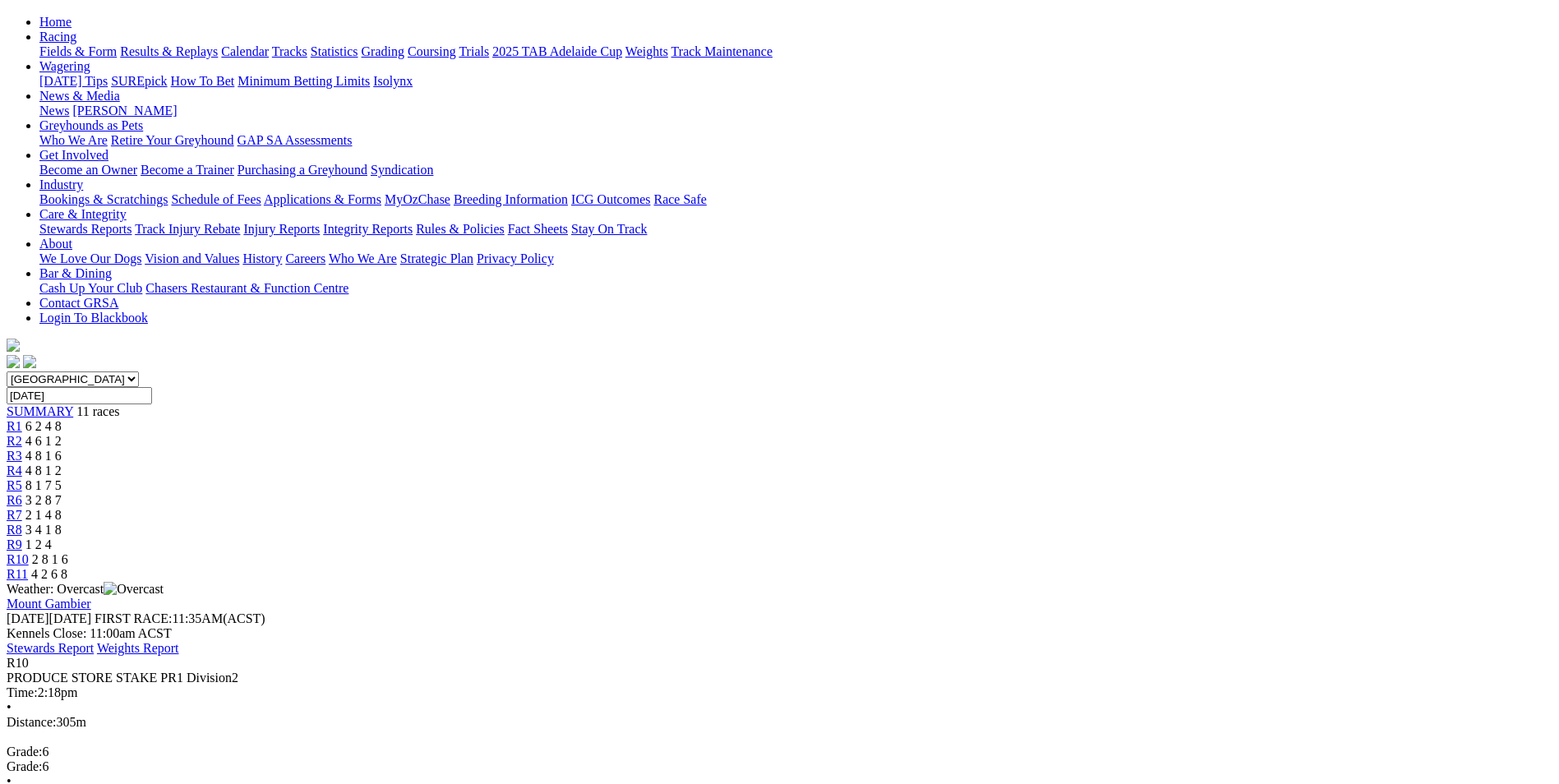
click at [28, 567] on link "R11" at bounding box center [17, 574] width 21 height 14
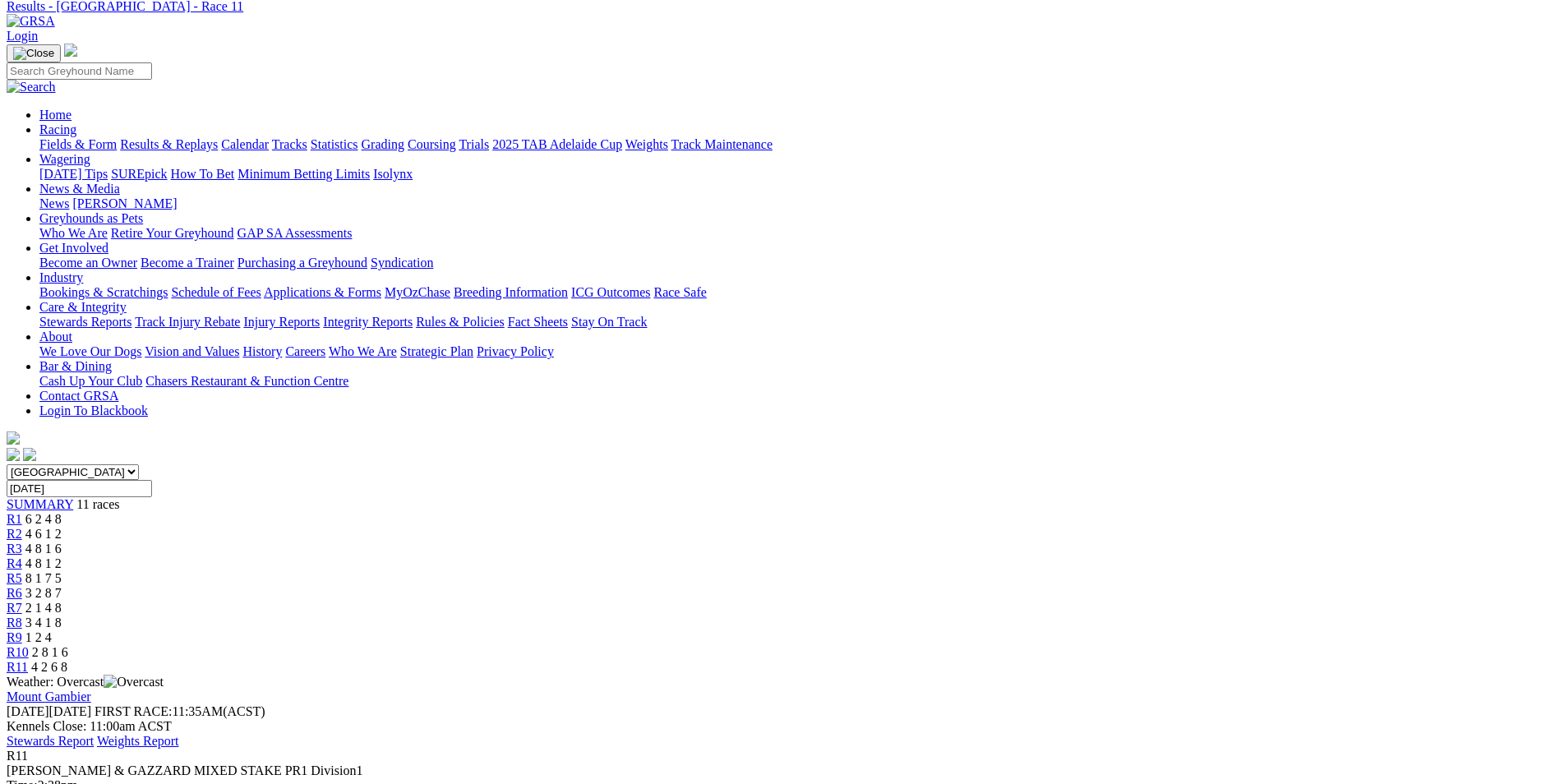
scroll to position [246, 0]
